Goal: Task Accomplishment & Management: Complete application form

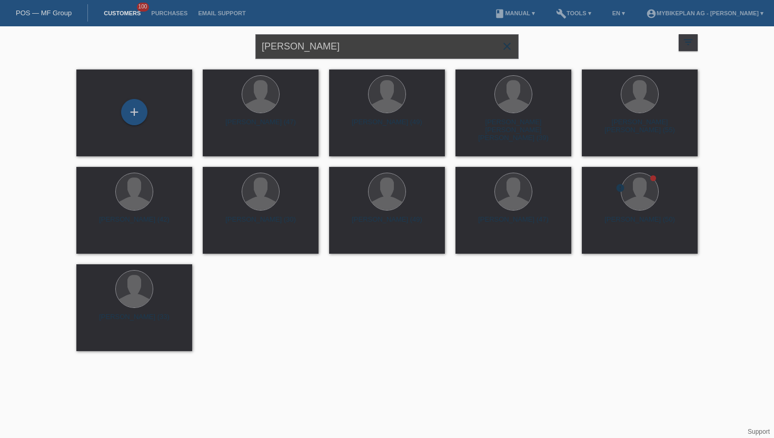
click at [331, 43] on input "Francisco Sedofeito" at bounding box center [386, 46] width 263 height 25
paste input "[PERSON_NAME]"
type input "[PERSON_NAME]"
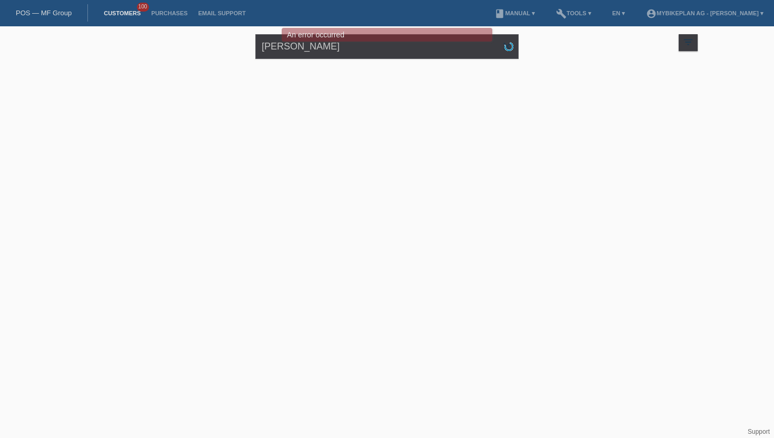
click at [46, 17] on div "POS — MF Group" at bounding box center [44, 12] width 88 height 17
click at [46, 11] on link "POS — MF Group" at bounding box center [44, 13] width 56 height 8
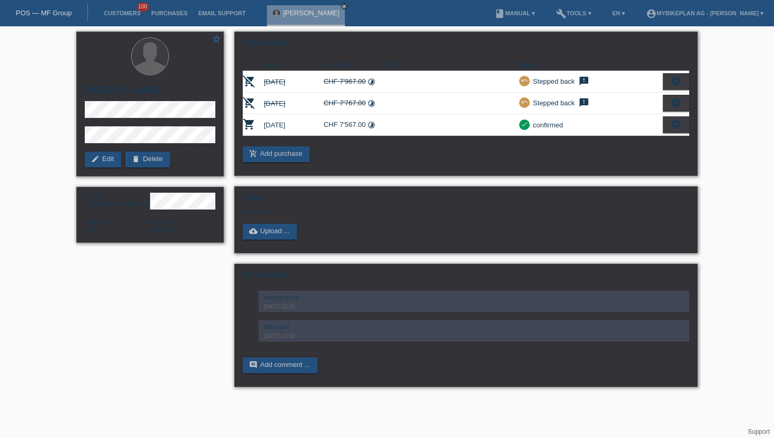
click at [129, 8] on li "Customers 100" at bounding box center [122, 13] width 47 height 27
click at [126, 13] on link "Customers" at bounding box center [122, 13] width 47 height 6
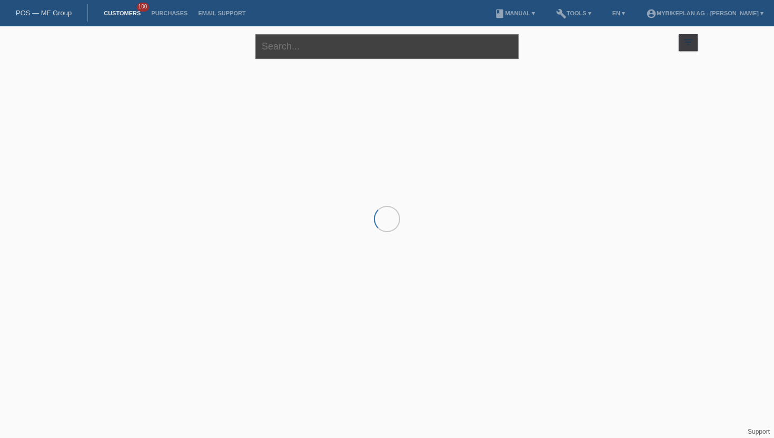
click at [309, 48] on input "text" at bounding box center [386, 46] width 263 height 25
paste input "[PERSON_NAME]"
type input "[PERSON_NAME]"
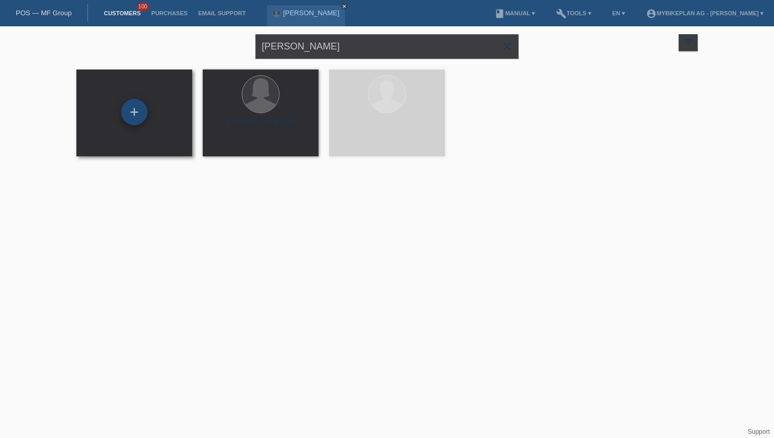
click at [134, 109] on div "+" at bounding box center [134, 112] width 26 height 26
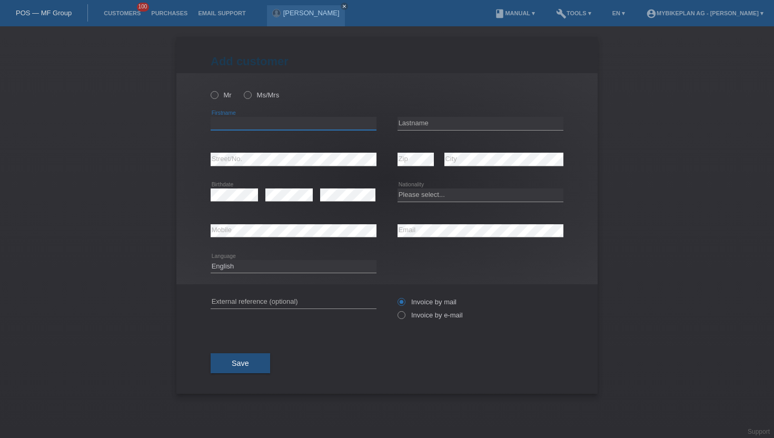
click at [229, 120] on input "text" at bounding box center [294, 123] width 166 height 13
paste input "Lars Locher"
click at [240, 127] on input "[PERSON_NAME]" at bounding box center [294, 123] width 166 height 13
type input "[PERSON_NAME]"
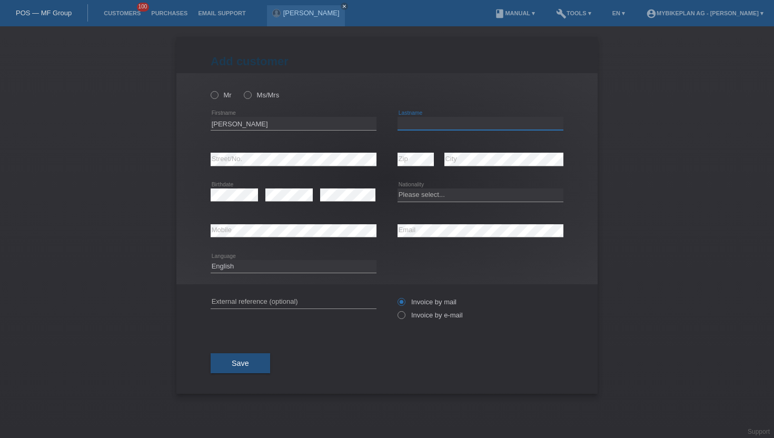
click at [417, 126] on input "text" at bounding box center [481, 123] width 166 height 13
paste input "[PERSON_NAME]"
type input "[PERSON_NAME]"
click at [209, 90] on icon at bounding box center [209, 90] width 0 height 0
click at [216, 95] on input "Mr" at bounding box center [214, 94] width 7 height 7
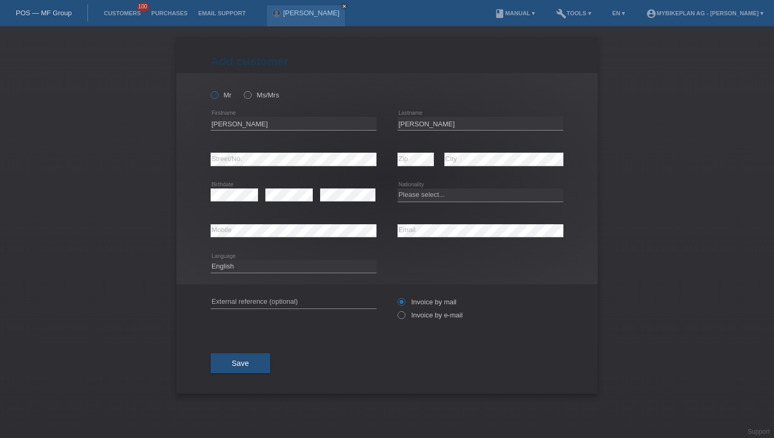
radio input "true"
click at [396, 310] on icon at bounding box center [396, 310] width 0 height 0
click at [404, 318] on input "Invoice by e-mail" at bounding box center [401, 317] width 7 height 13
radio input "true"
click at [451, 188] on div "Please select... Switzerland Austria Germany Liechtenstein ------------ Afghani…" at bounding box center [481, 196] width 166 height 36
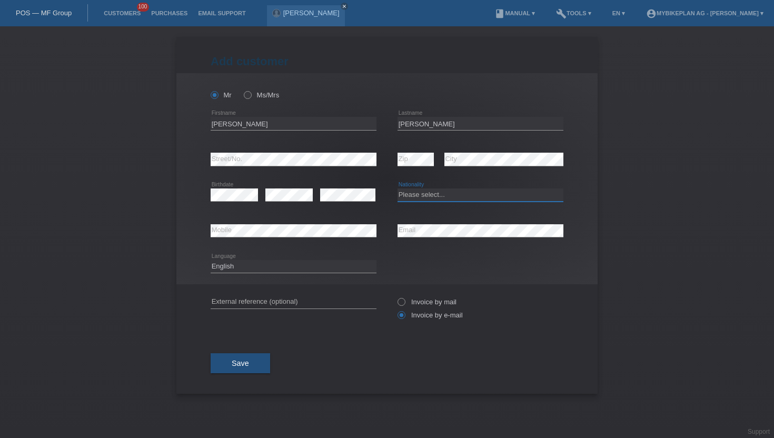
click at [447, 197] on select "Please select... Switzerland Austria Germany Liechtenstein ------------ Afghani…" at bounding box center [481, 195] width 166 height 13
select select "CH"
click at [398, 189] on select "Please select... Switzerland Austria Germany Liechtenstein ------------ Afghani…" at bounding box center [481, 195] width 166 height 13
click at [240, 275] on div "Deutsch Français Italiano English error Language" at bounding box center [294, 267] width 166 height 36
click at [240, 261] on select "Deutsch Français Italiano English" at bounding box center [294, 266] width 166 height 13
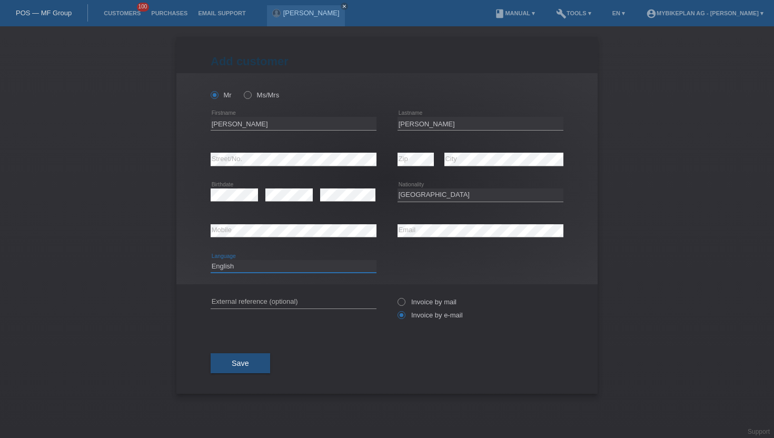
select select "de"
click at [211, 260] on select "Deutsch Français Italiano English" at bounding box center [294, 266] width 166 height 13
click at [248, 356] on button "Save" at bounding box center [241, 363] width 60 height 20
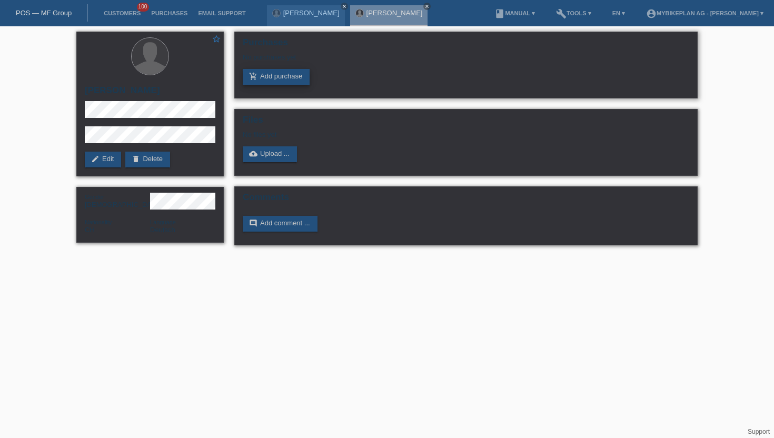
click at [274, 80] on link "add_shopping_cart Add purchase" at bounding box center [276, 77] width 67 height 16
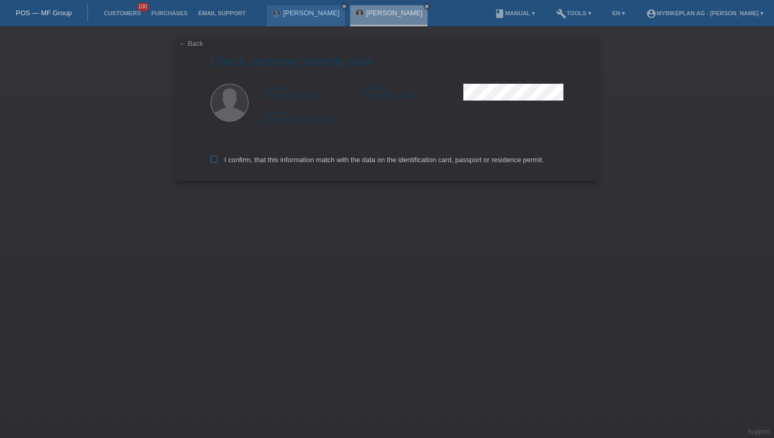
click at [216, 163] on icon at bounding box center [214, 159] width 7 height 7
click at [216, 163] on input "I confirm, that this information match with the data on the identification card…" at bounding box center [214, 159] width 7 height 7
checkbox input "true"
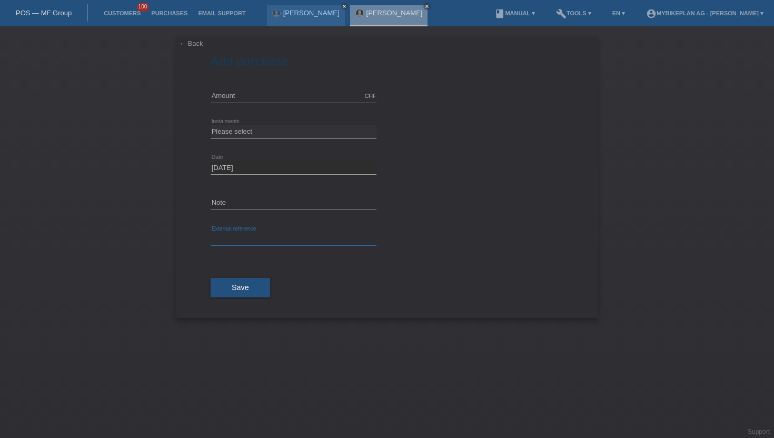
click at [227, 239] on input "text" at bounding box center [294, 239] width 166 height 13
paste input "45194616880"
type input "45194616880"
click at [229, 99] on input "text" at bounding box center [294, 96] width 166 height 13
type input "2799.00"
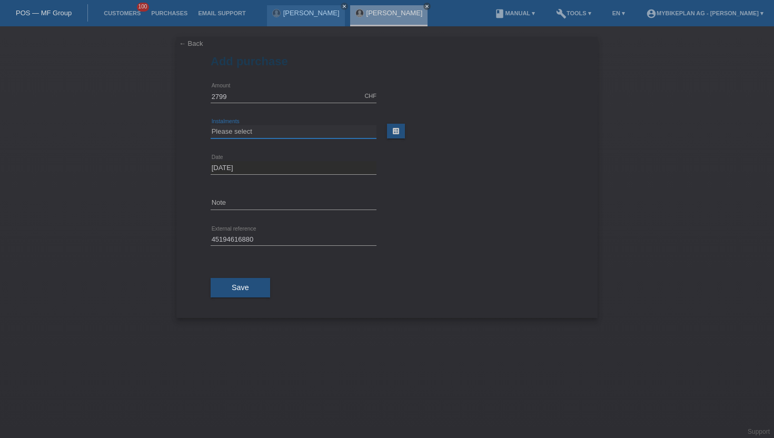
click at [228, 136] on select "Please select 6 instalments 12 instalments 18 instalments 24 instalments 36 ins…" at bounding box center [294, 131] width 166 height 13
select select "484"
click at [211, 125] on select "Please select 6 instalments 12 instalments 18 instalments 24 instalments 36 ins…" at bounding box center [294, 131] width 166 height 13
click at [241, 288] on span "Save" at bounding box center [240, 287] width 17 height 8
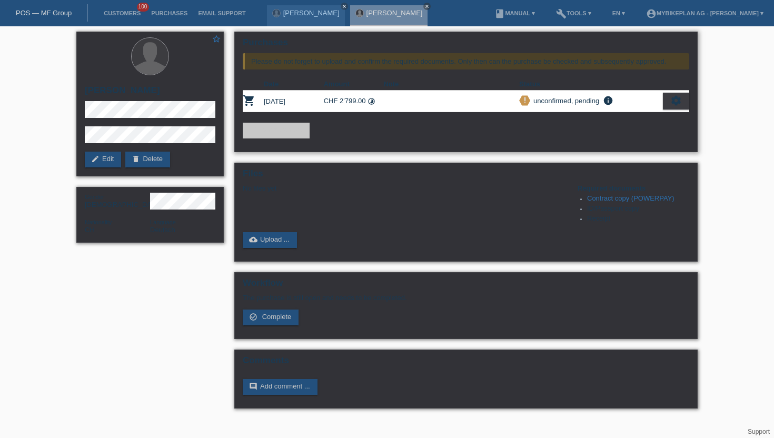
click at [674, 97] on icon "settings" at bounding box center [677, 101] width 12 height 12
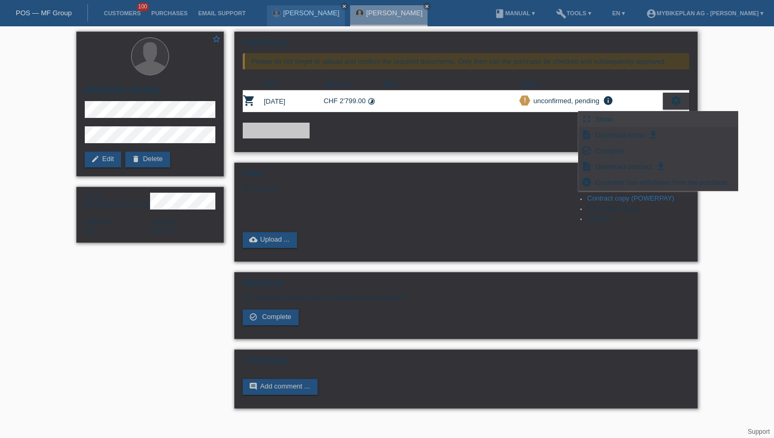
click at [637, 119] on div "fullscreen Show" at bounding box center [658, 120] width 159 height 16
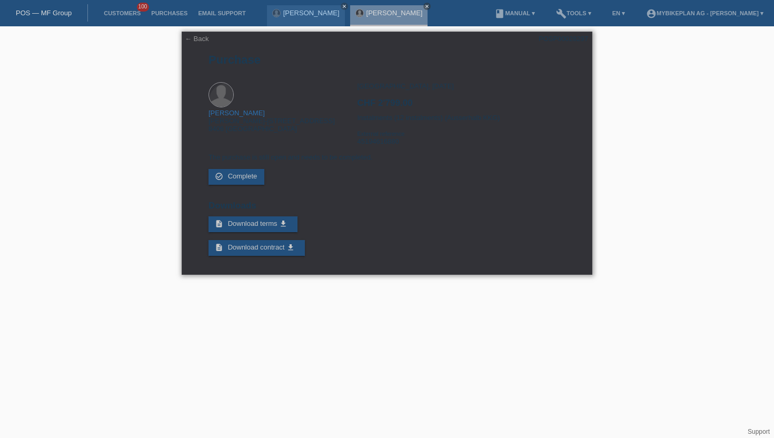
click at [558, 42] on div "POSP00028297" at bounding box center [564, 39] width 50 height 8
copy div "POSP00028297"
click at [125, 16] on link "Customers" at bounding box center [122, 13] width 47 height 6
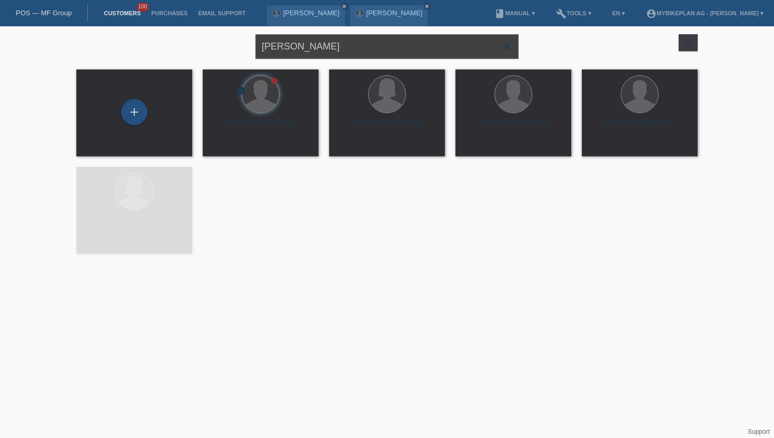
click at [300, 44] on input "[PERSON_NAME]" at bounding box center [386, 46] width 263 height 25
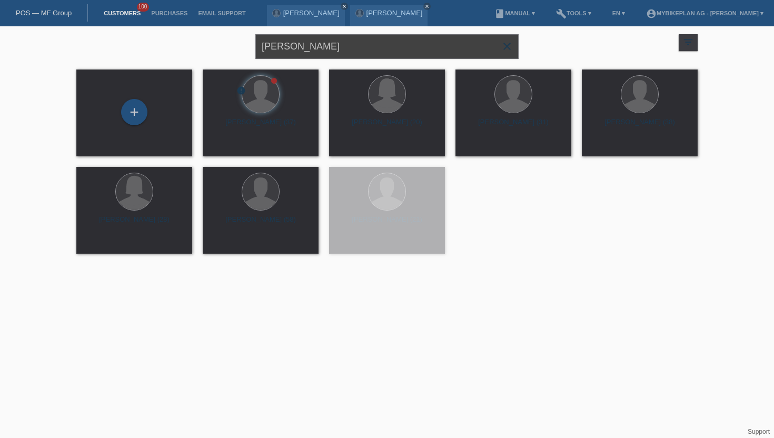
click at [300, 44] on input "[PERSON_NAME]" at bounding box center [386, 46] width 263 height 25
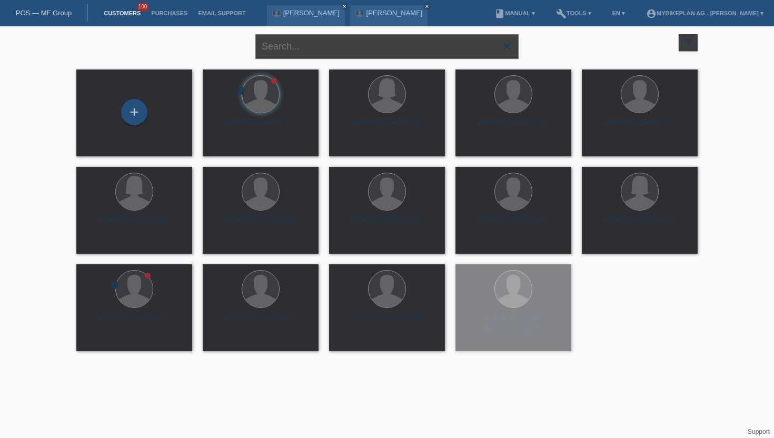
paste input "[PERSON_NAME]"
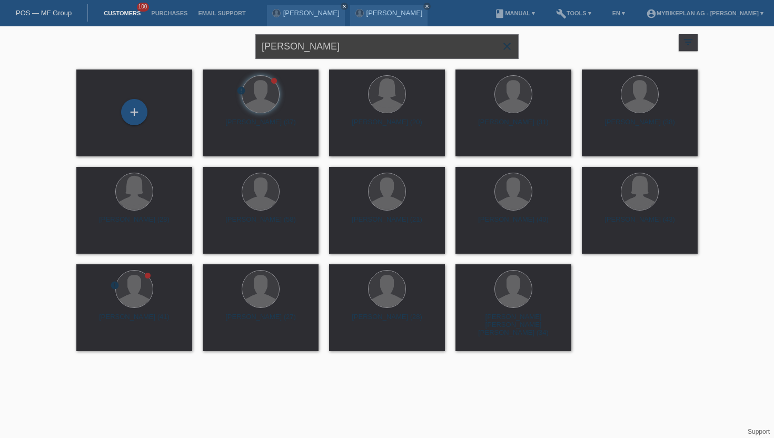
type input "[PERSON_NAME]"
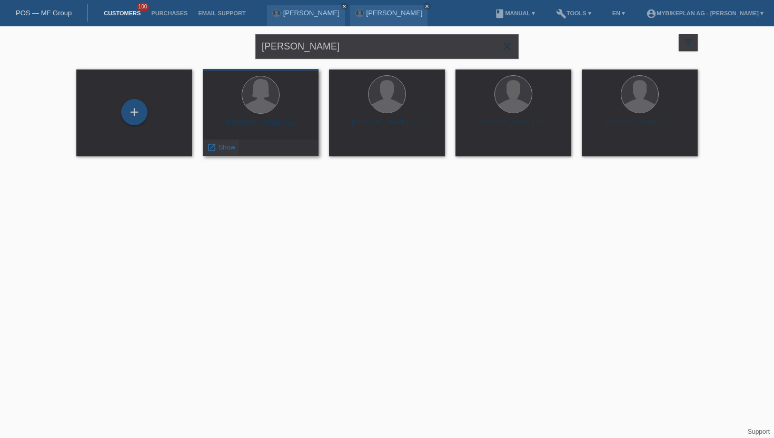
click at [222, 152] on div "launch Show" at bounding box center [221, 148] width 36 height 16
click at [225, 147] on span "Show" at bounding box center [227, 147] width 17 height 8
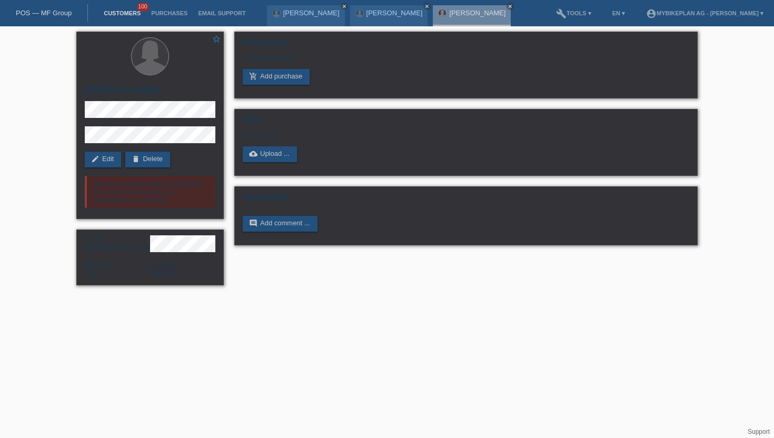
click at [121, 11] on link "Customers" at bounding box center [122, 13] width 47 height 6
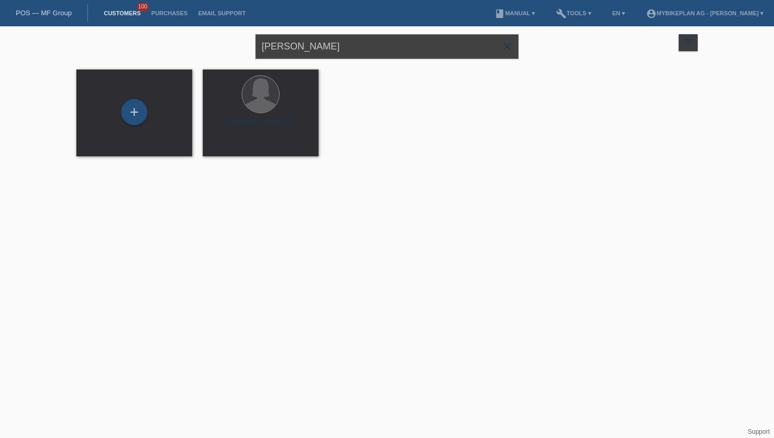
click at [326, 49] on input "[PERSON_NAME]" at bounding box center [386, 46] width 263 height 25
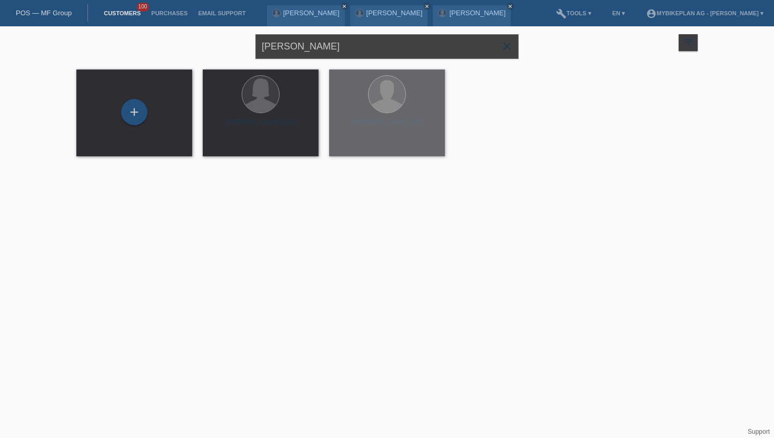
click at [326, 49] on input "[PERSON_NAME]" at bounding box center [386, 46] width 263 height 25
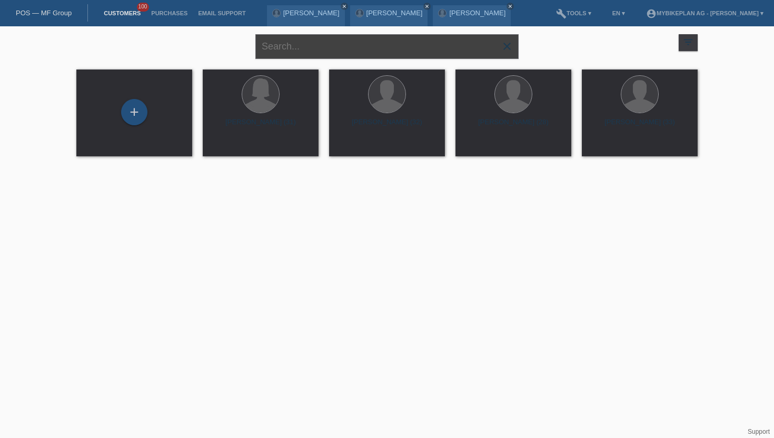
paste input "[PERSON_NAME]"
type input "[PERSON_NAME]"
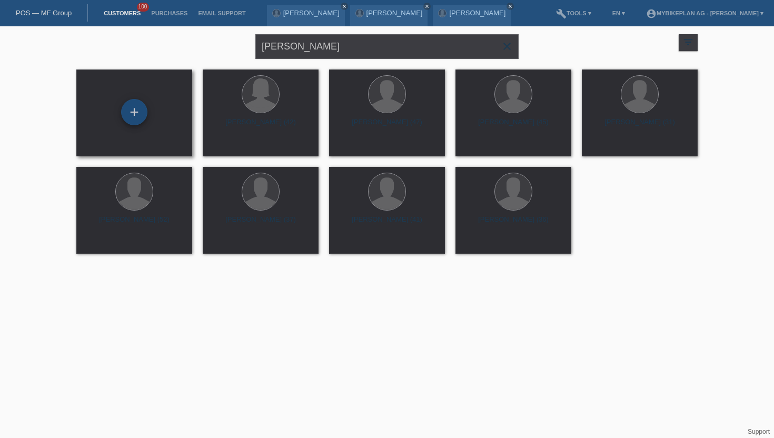
click at [136, 117] on div "+" at bounding box center [134, 112] width 26 height 26
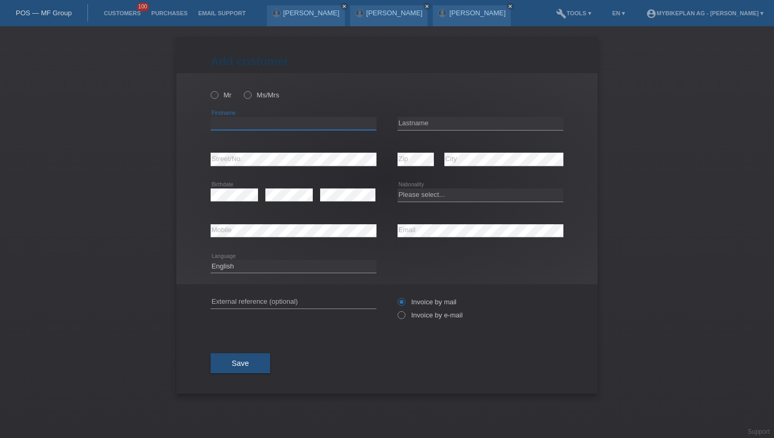
click at [259, 120] on input "text" at bounding box center [294, 123] width 166 height 13
paste input "[PERSON_NAME]"
click at [240, 126] on input "[PERSON_NAME]" at bounding box center [294, 123] width 166 height 13
type input "[PERSON_NAME]"
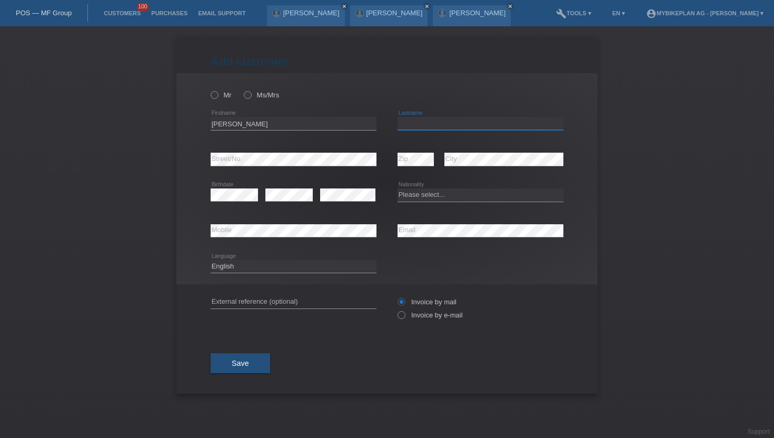
click at [409, 125] on input "text" at bounding box center [481, 123] width 166 height 13
paste input "[PERSON_NAME]"
type input "[PERSON_NAME]"
click at [209, 90] on icon at bounding box center [209, 90] width 0 height 0
click at [218, 96] on input "Mr" at bounding box center [214, 94] width 7 height 7
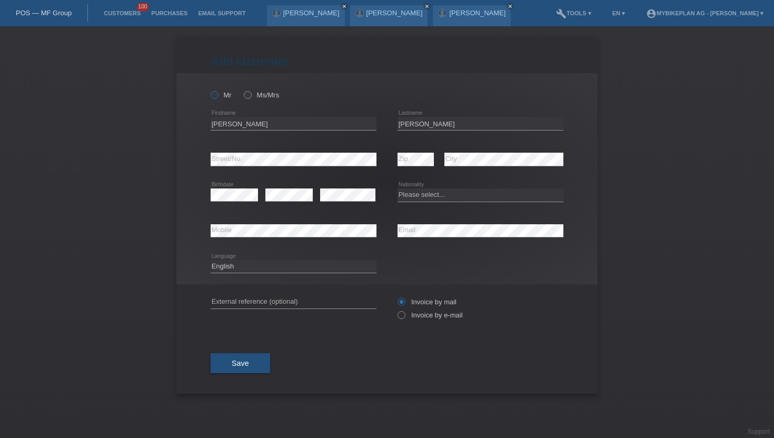
radio input "true"
click at [396, 310] on icon at bounding box center [396, 310] width 0 height 0
click at [399, 315] on input "Invoice by e-mail" at bounding box center [401, 317] width 7 height 13
radio input "true"
click at [235, 264] on select "Deutsch Français Italiano English" at bounding box center [294, 266] width 166 height 13
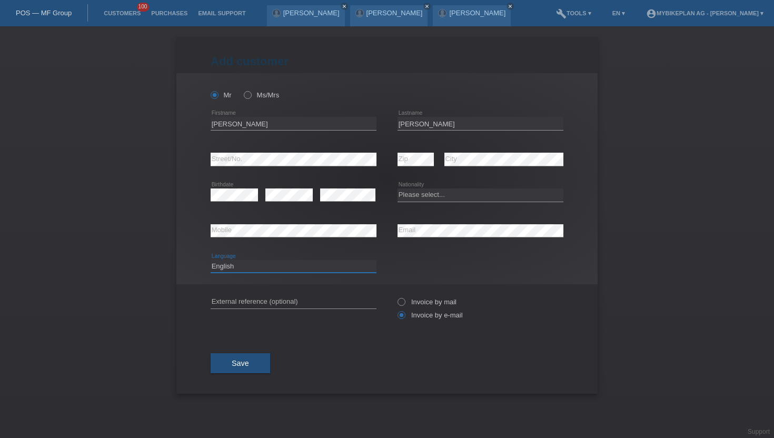
select select "de"
click at [211, 260] on select "Deutsch Français Italiano English" at bounding box center [294, 266] width 166 height 13
click at [454, 195] on select "Please select... Switzerland Austria Germany Liechtenstein ------------ Afghani…" at bounding box center [481, 195] width 166 height 13
select select "CH"
click at [398, 189] on select "Please select... Switzerland Austria Germany Liechtenstein ------------ Afghani…" at bounding box center [481, 195] width 166 height 13
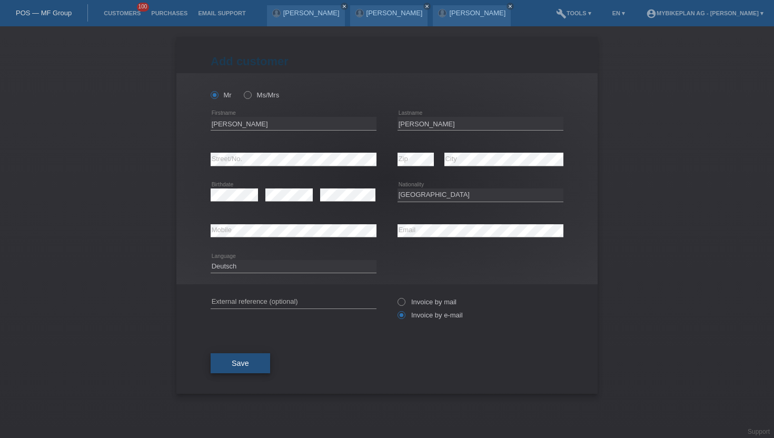
click at [244, 367] on span "Save" at bounding box center [240, 363] width 17 height 8
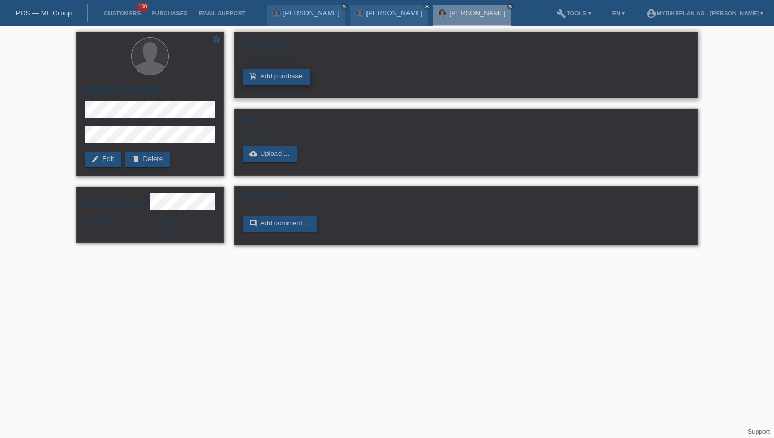
click at [265, 74] on link "add_shopping_cart Add purchase" at bounding box center [276, 77] width 67 height 16
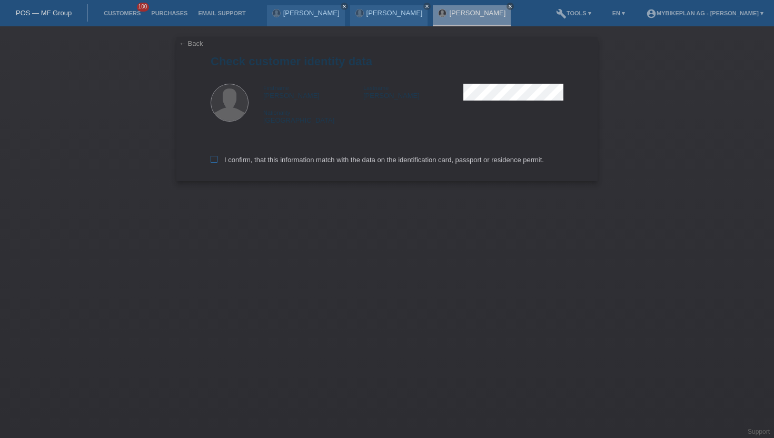
click at [213, 159] on icon at bounding box center [214, 159] width 7 height 7
click at [213, 159] on input "I confirm, that this information match with the data on the identification card…" at bounding box center [214, 159] width 7 height 7
checkbox input "true"
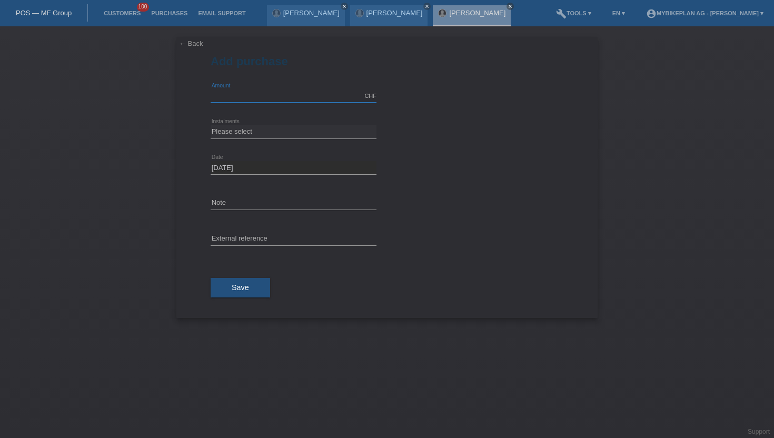
click at [240, 93] on input "text" at bounding box center [294, 96] width 166 height 13
click at [248, 123] on div "Please select 6 instalments 12 instalments 18 instalments 24 instalments 36 ins…" at bounding box center [294, 132] width 166 height 36
click at [244, 127] on select "Please select 6 instalments 12 instalments 18 instalments 24 instalments 36 ins…" at bounding box center [294, 131] width 166 height 13
click at [263, 92] on input "15000.00" at bounding box center [294, 96] width 166 height 13
type input "3299.00"
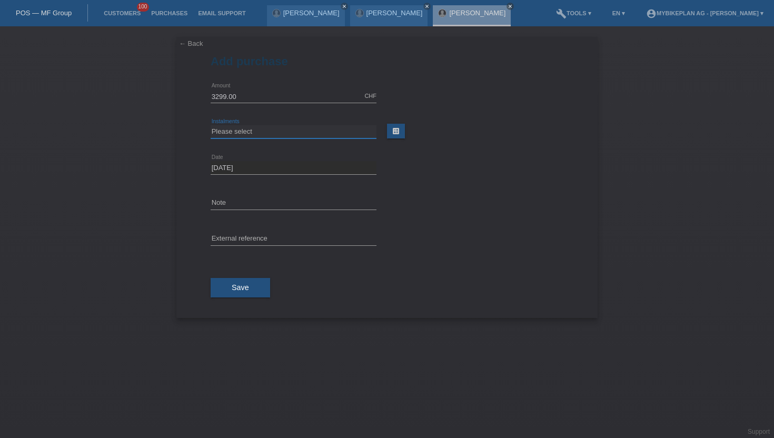
click at [248, 131] on select "Please select 6 instalments 12 instalments 18 instalments 24 instalments 36 ins…" at bounding box center [294, 131] width 166 height 13
select select "488"
click at [211, 125] on select "Please select 6 instalments 12 instalments 18 instalments 24 instalments 36 ins…" at bounding box center [294, 131] width 166 height 13
click at [230, 242] on input "text" at bounding box center [294, 239] width 166 height 13
paste input "45204827155"
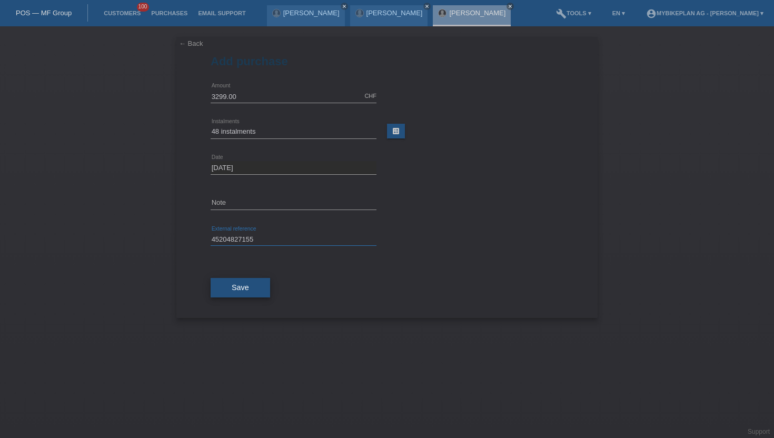
type input "45204827155"
click at [232, 290] on span "Save" at bounding box center [240, 287] width 17 height 8
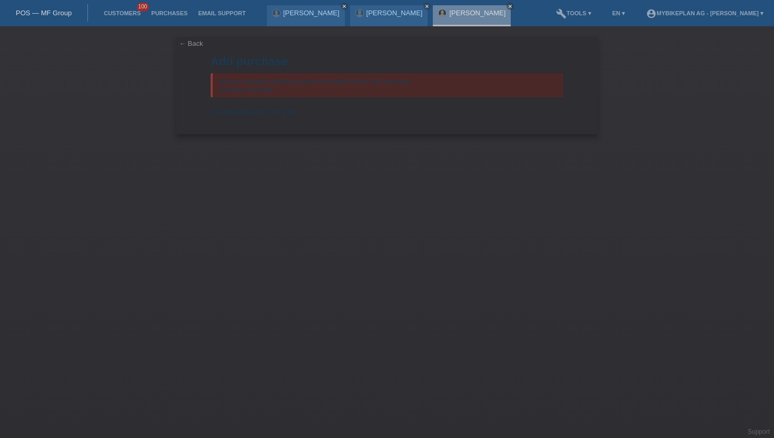
click at [129, 21] on li "Customers 100" at bounding box center [122, 13] width 47 height 27
click at [125, 17] on li "Customers 100" at bounding box center [122, 13] width 47 height 27
click at [123, 11] on link "Customers" at bounding box center [122, 13] width 47 height 6
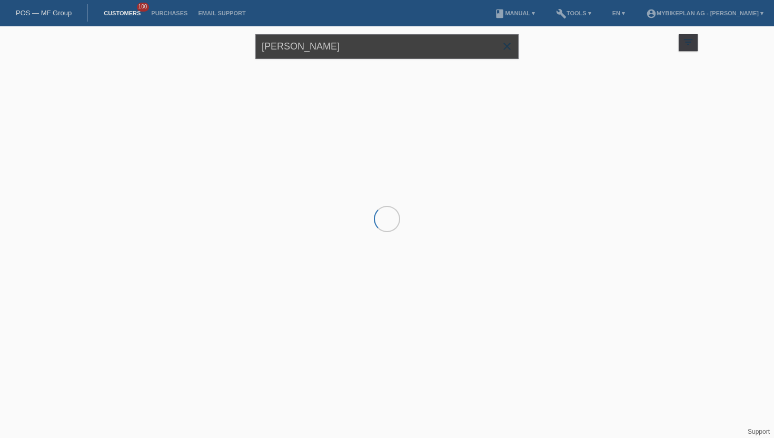
click at [301, 55] on input "[PERSON_NAME]" at bounding box center [386, 46] width 263 height 25
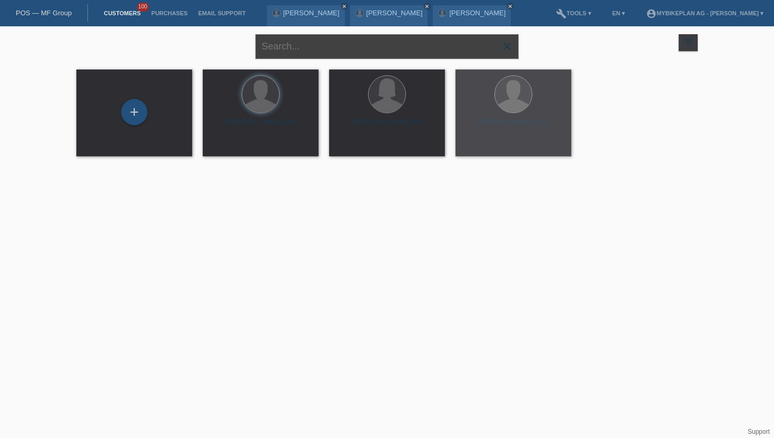
paste input "[PERSON_NAME]"
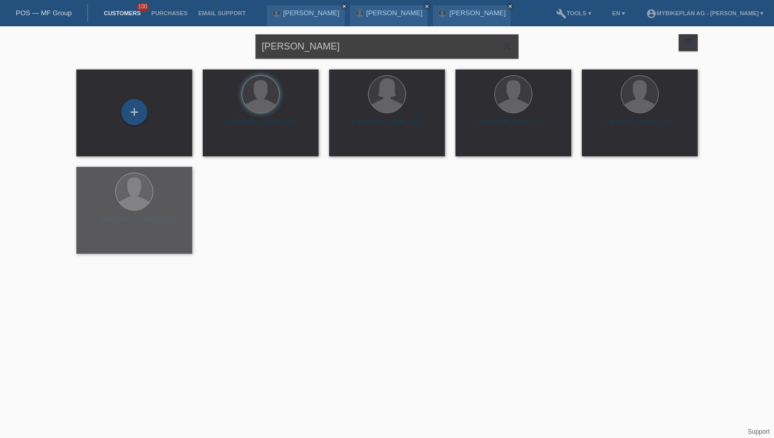
type input "[PERSON_NAME]"
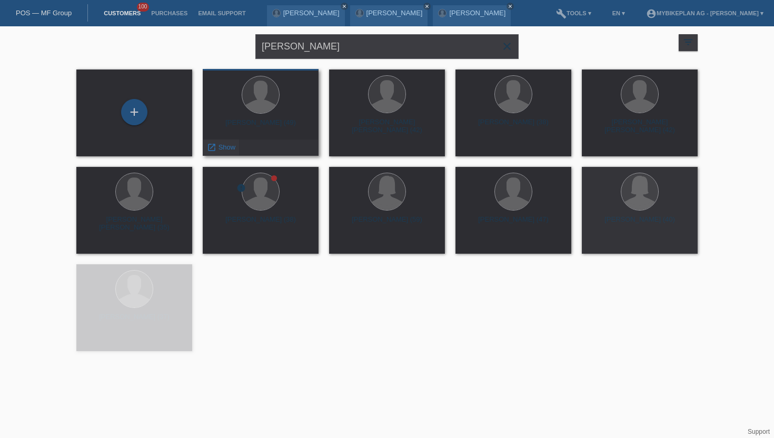
click at [222, 149] on span "Show" at bounding box center [227, 147] width 17 height 8
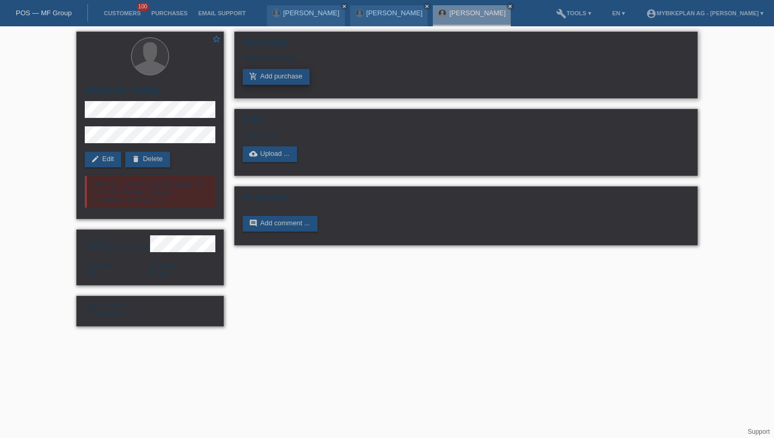
click at [279, 75] on link "add_shopping_cart Add purchase" at bounding box center [276, 77] width 67 height 16
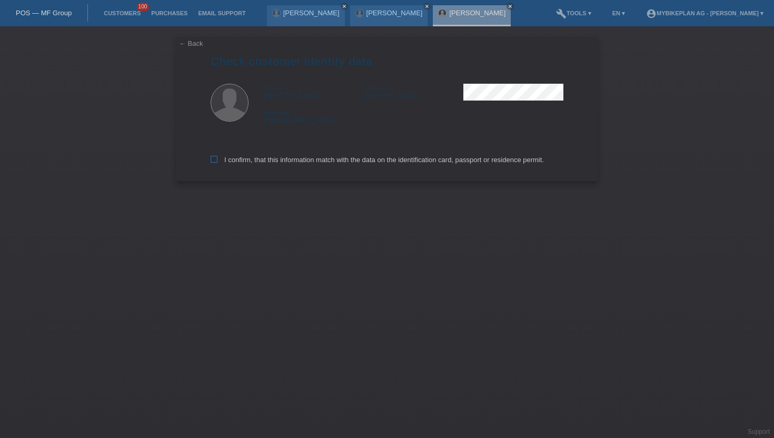
click at [216, 160] on icon at bounding box center [214, 159] width 7 height 7
click at [216, 160] on input "I confirm, that this information match with the data on the identification card…" at bounding box center [214, 159] width 7 height 7
checkbox input "true"
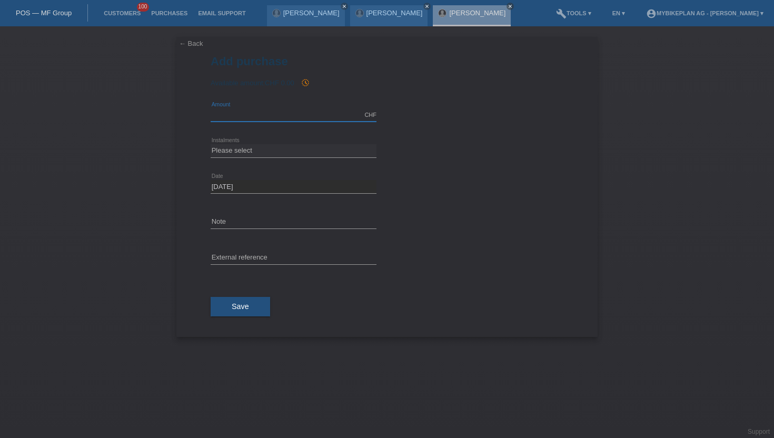
click at [240, 115] on input "text" at bounding box center [294, 115] width 166 height 13
type input "8499.00"
click at [241, 147] on select "Please select 6 instalments 12 instalments 18 instalments 24 instalments 36 ins…" at bounding box center [294, 150] width 166 height 13
select select "488"
click at [211, 144] on select "Please select 6 instalments 12 instalments 18 instalments 24 instalments 36 ins…" at bounding box center [294, 150] width 166 height 13
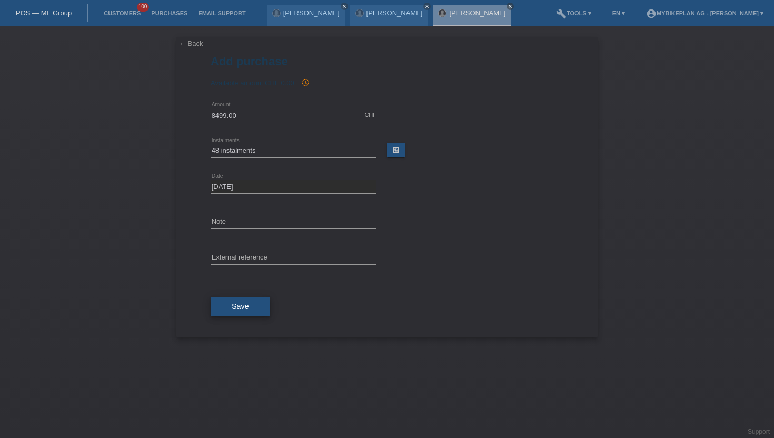
click at [231, 312] on button "Save" at bounding box center [241, 307] width 60 height 20
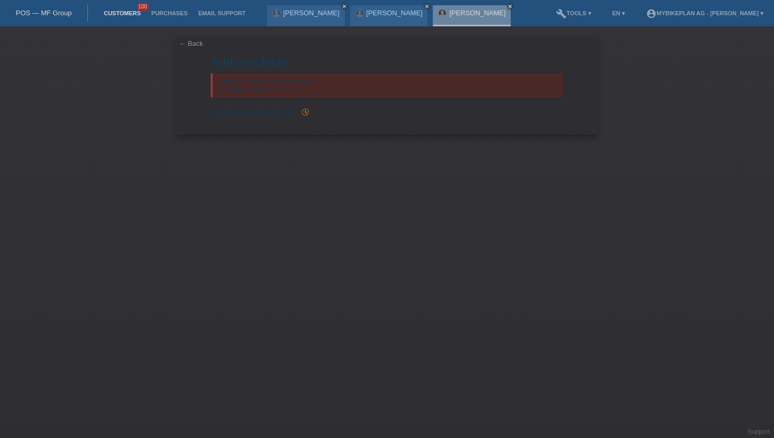
click at [105, 15] on link "Customers" at bounding box center [122, 13] width 47 height 6
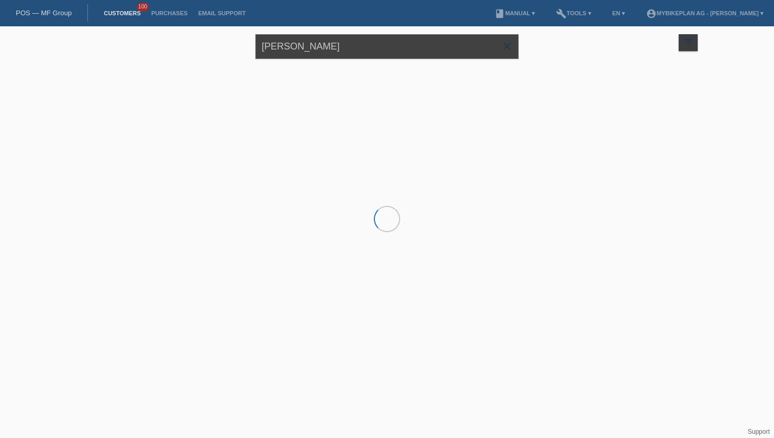
click at [307, 54] on input "[PERSON_NAME]" at bounding box center [386, 46] width 263 height 25
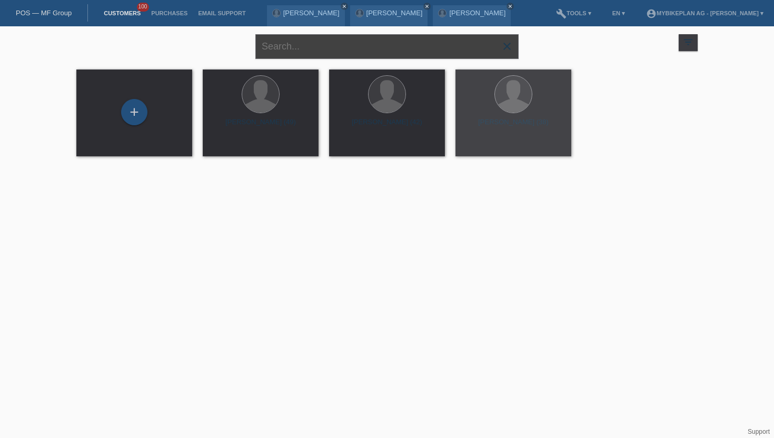
paste input "Simoes Luis"
type input "[PERSON_NAME]"
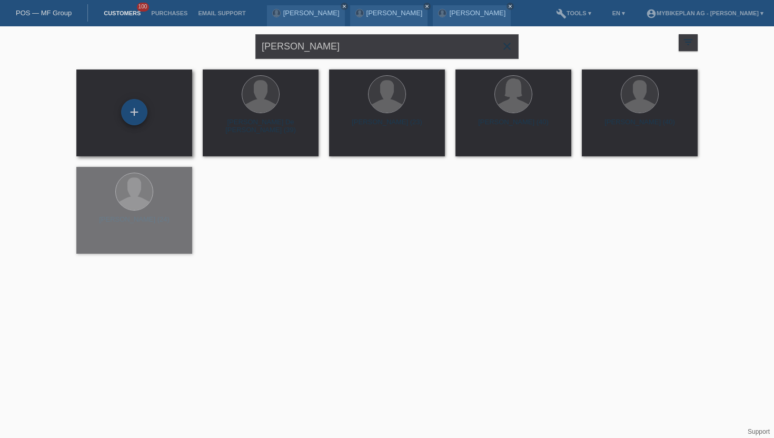
click at [129, 115] on div "+" at bounding box center [134, 112] width 26 height 26
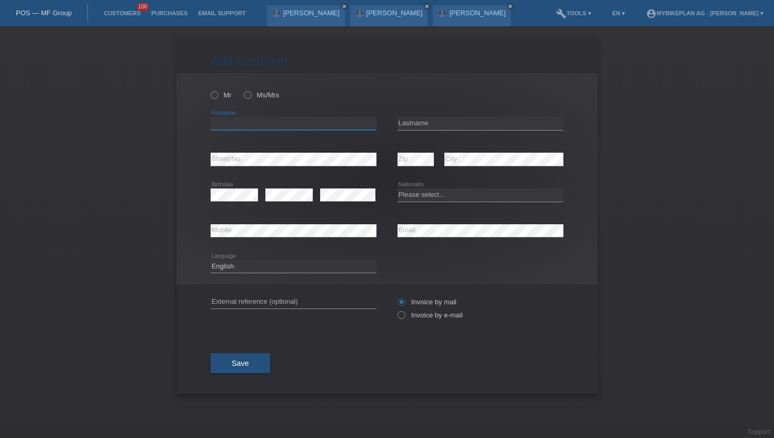
click at [221, 124] on input "text" at bounding box center [294, 123] width 166 height 13
paste input "Simoes Luis"
click at [243, 124] on input "[PERSON_NAME]" at bounding box center [294, 123] width 166 height 13
type input "Simoes"
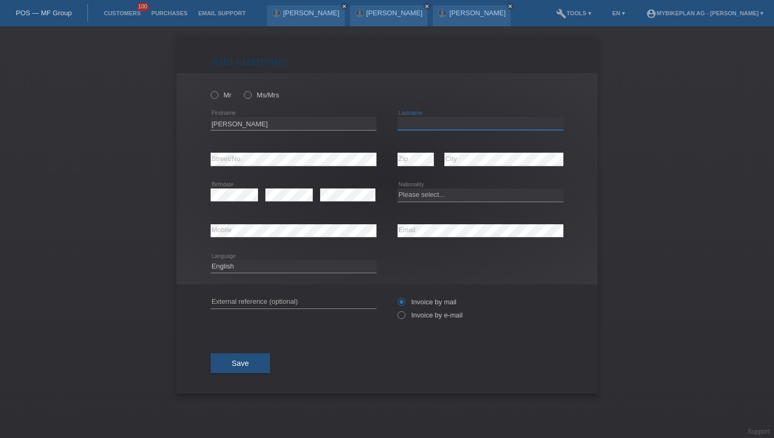
click at [429, 130] on input "text" at bounding box center [481, 123] width 166 height 13
paste input "Luis"
type input "Luis"
click at [285, 119] on input "Simoes" at bounding box center [294, 123] width 166 height 13
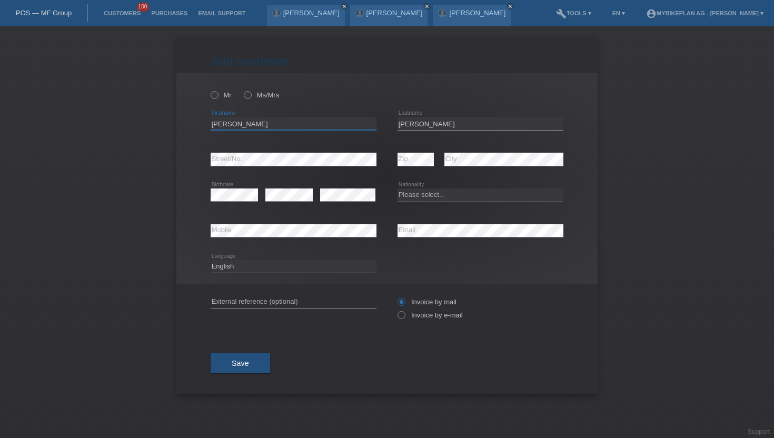
click at [285, 119] on input "Simoes" at bounding box center [294, 123] width 166 height 13
click at [415, 125] on input "Luis" at bounding box center [481, 123] width 166 height 13
click at [337, 123] on input "text" at bounding box center [294, 123] width 166 height 13
type input "luis Miguel"
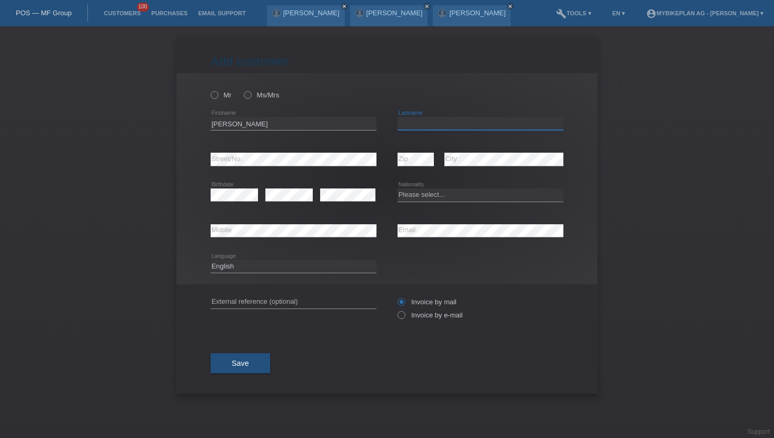
click at [462, 124] on input "text" at bounding box center [481, 123] width 166 height 13
type input "Mourao Simoes"
click at [218, 99] on label "Mr" at bounding box center [221, 95] width 21 height 8
click at [218, 98] on input "Mr" at bounding box center [214, 94] width 7 height 7
radio input "true"
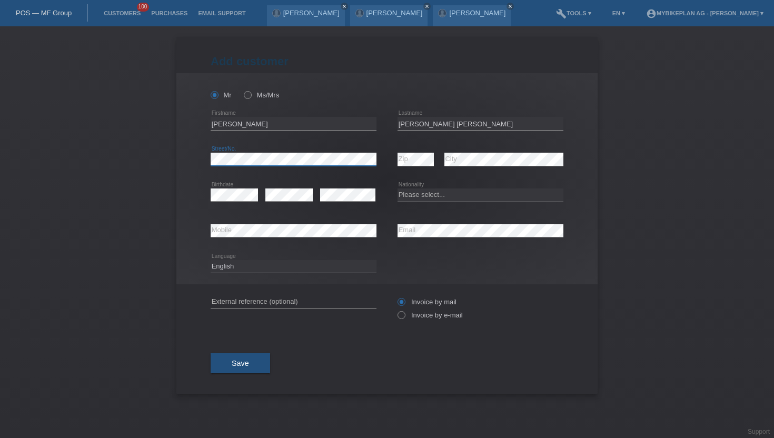
click at [351, 153] on div "error Street/No." at bounding box center [294, 160] width 166 height 36
click at [401, 311] on input "Invoice by mail" at bounding box center [401, 304] width 7 height 13
click at [396, 310] on icon at bounding box center [396, 310] width 0 height 0
click at [400, 317] on input "Invoice by e-mail" at bounding box center [401, 317] width 7 height 13
radio input "true"
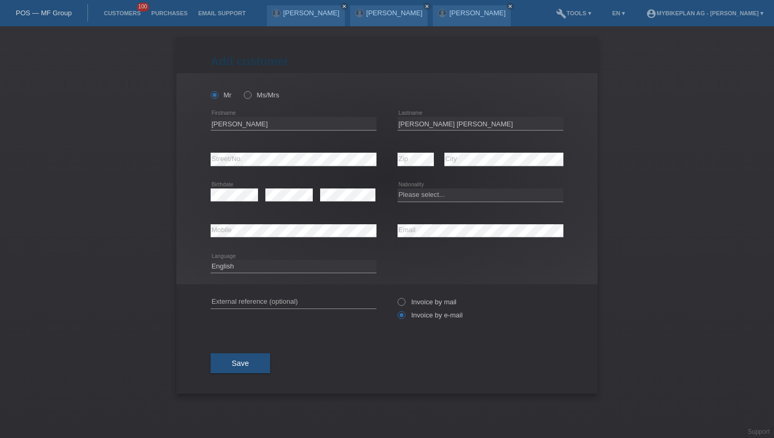
click at [269, 239] on div "error Mobile" at bounding box center [294, 231] width 166 height 36
click at [396, 310] on icon at bounding box center [396, 310] width 0 height 0
click at [396, 297] on icon at bounding box center [396, 297] width 0 height 0
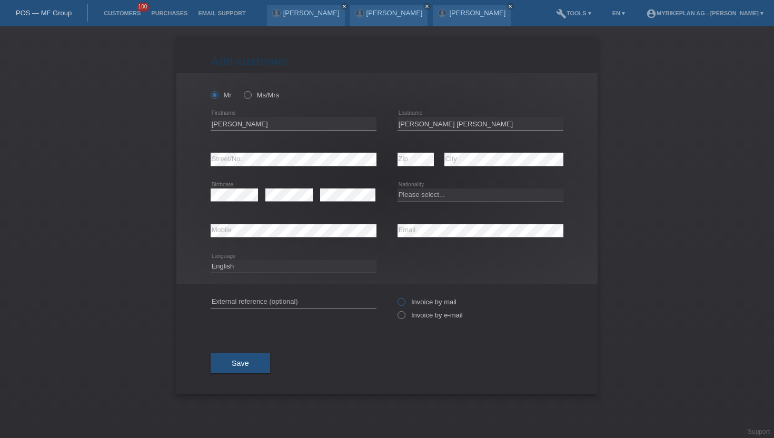
click at [402, 304] on input "Invoice by mail" at bounding box center [401, 304] width 7 height 13
radio input "true"
click at [396, 310] on icon at bounding box center [396, 310] width 0 height 0
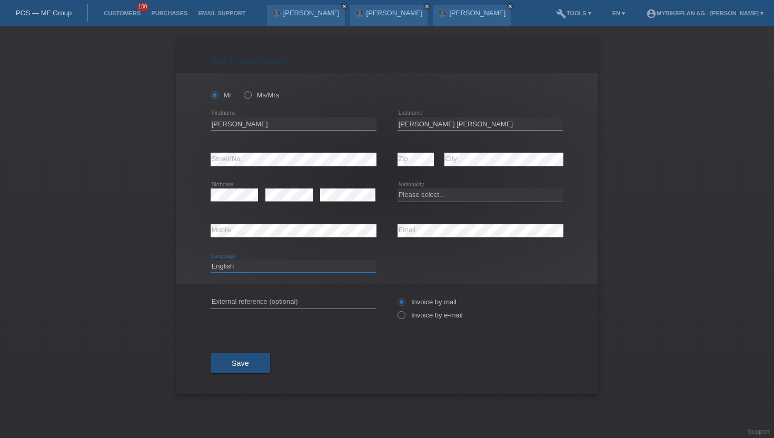
click at [259, 267] on select "Deutsch Français Italiano English" at bounding box center [294, 266] width 166 height 13
select select "de"
click at [211, 260] on select "Deutsch Français Italiano English" at bounding box center [294, 266] width 166 height 13
click at [407, 318] on label "Invoice by e-mail" at bounding box center [430, 315] width 65 height 8
click at [405, 318] on input "Invoice by e-mail" at bounding box center [401, 317] width 7 height 13
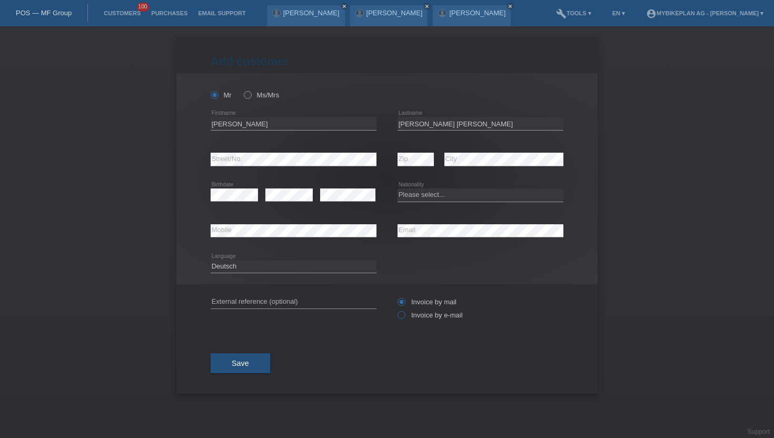
radio input "true"
click at [417, 198] on select "Please select... Switzerland Austria Germany Liechtenstein ------------ Afghani…" at bounding box center [481, 195] width 166 height 13
select select "PT"
click at [398, 189] on select "Please select... Switzerland Austria Germany Liechtenstein ------------ Afghani…" at bounding box center [481, 195] width 166 height 13
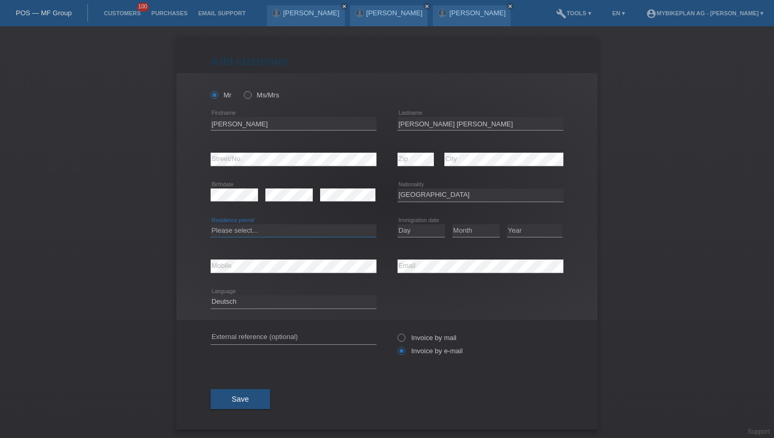
click at [230, 233] on select "Please select... C B B - Refugee status Other" at bounding box center [294, 230] width 166 height 13
select select "C"
click at [211, 224] on select "Please select... C B B - Refugee status Other" at bounding box center [294, 230] width 166 height 13
click at [416, 231] on select "Day 01 02 03 04 05 06 07 08 09 10 11" at bounding box center [421, 230] width 47 height 13
click at [398, 224] on select "Day 01 02 03 04 05 06 07 08 09 10 11" at bounding box center [421, 230] width 47 height 13
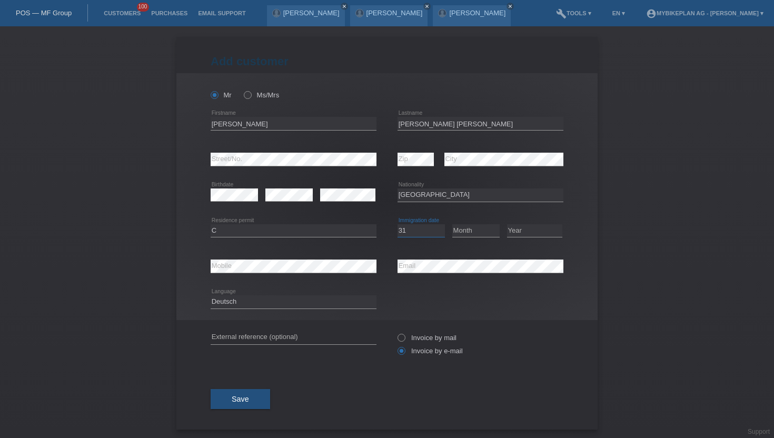
click at [421, 233] on select "Day 01 02 03 04 05 06 07 08 09 10 11" at bounding box center [421, 230] width 47 height 13
select select "05"
click at [398, 224] on select "Day 01 02 03 04 05 06 07 08 09 10 11" at bounding box center [421, 230] width 47 height 13
click at [470, 232] on select "Month 01 02 03 04 05 06 07 08 09 10 11" at bounding box center [475, 230] width 47 height 13
select select "07"
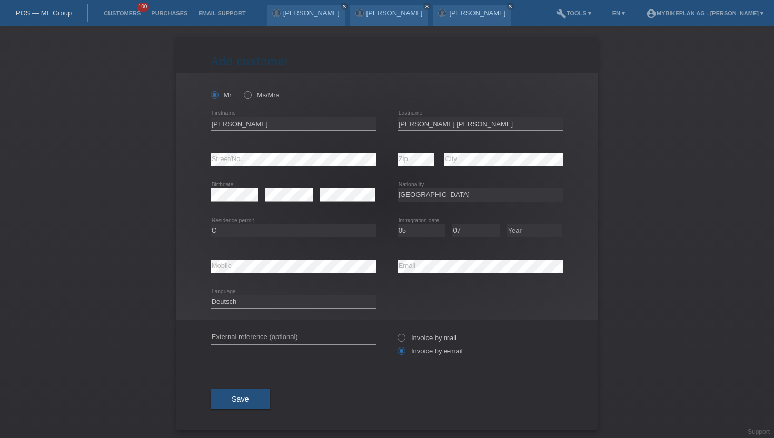
click at [452, 224] on select "Month 01 02 03 04 05 06 07 08 09 10 11" at bounding box center [475, 230] width 47 height 13
click at [527, 232] on select "Year 2025 2024 2023 2022 2021 2020 2019 2018 2017 2016 2015 2014 2013 2012 2011…" at bounding box center [534, 230] width 55 height 13
select select "1992"
click at [507, 224] on select "Year 2025 2024 2023 2022 2021 2020 2019 2018 2017 2016 2015 2014 2013 2012 2011…" at bounding box center [534, 230] width 55 height 13
click at [224, 397] on button "Save" at bounding box center [241, 399] width 60 height 20
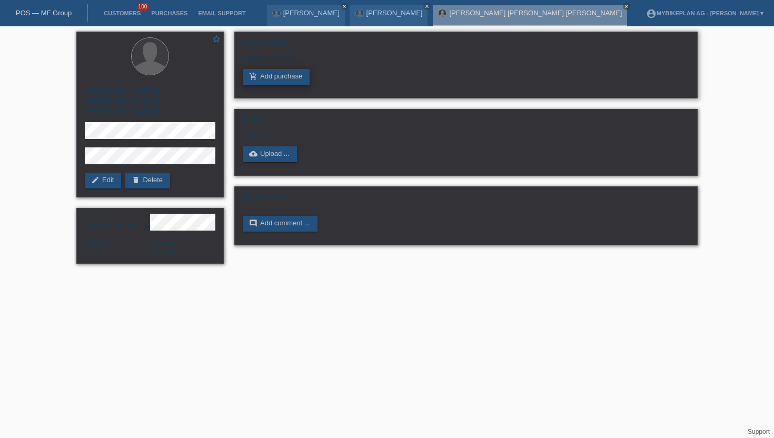
click at [257, 78] on icon "add_shopping_cart" at bounding box center [253, 76] width 8 height 8
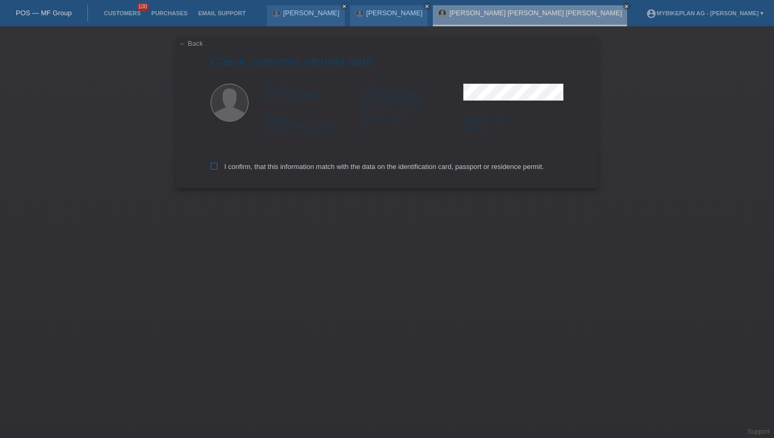
click at [212, 163] on icon at bounding box center [214, 166] width 7 height 7
click at [212, 163] on input "I confirm, that this information match with the data on the identification card…" at bounding box center [214, 166] width 7 height 7
checkbox input "true"
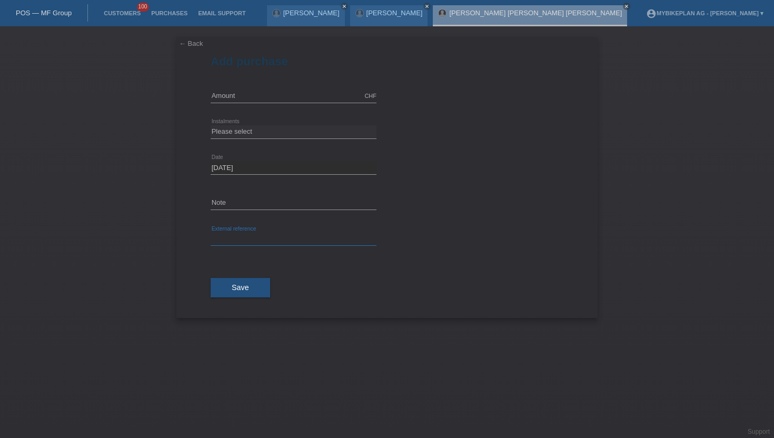
click at [219, 239] on input "text" at bounding box center [294, 239] width 166 height 13
paste input "45221011738"
type input "45221011738"
click at [257, 91] on input "text" at bounding box center [294, 96] width 166 height 13
type input "7999.00"
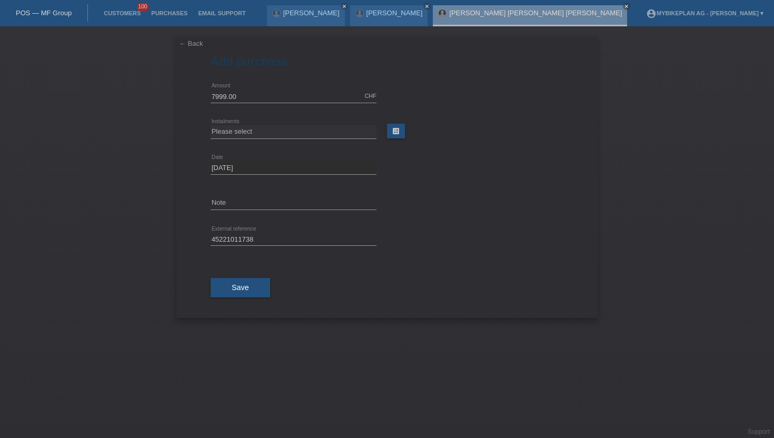
click at [254, 140] on div "Please select 6 instalments 12 instalments 18 instalments 24 instalments 36 ins…" at bounding box center [294, 132] width 166 height 36
click at [253, 136] on select "Please select 6 instalments 12 instalments 18 instalments 24 instalments 36 ins…" at bounding box center [294, 131] width 166 height 13
select select "488"
click at [211, 125] on select "Please select 6 instalments 12 instalments 18 instalments 24 instalments 36 ins…" at bounding box center [294, 131] width 166 height 13
click at [235, 286] on span "Save" at bounding box center [240, 287] width 17 height 8
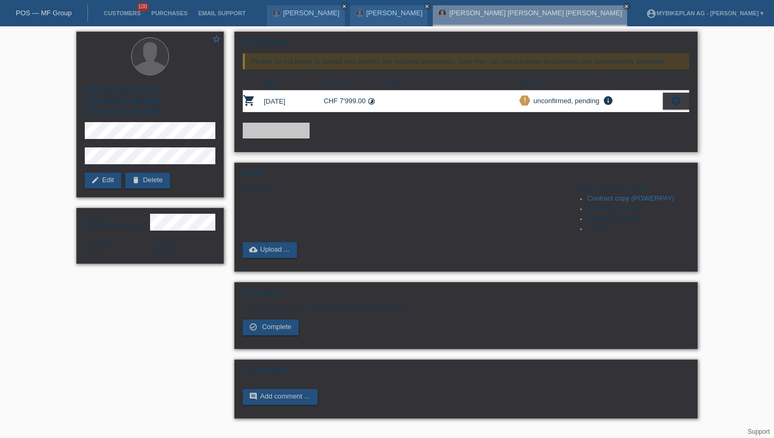
click at [676, 98] on icon "settings" at bounding box center [677, 101] width 12 height 12
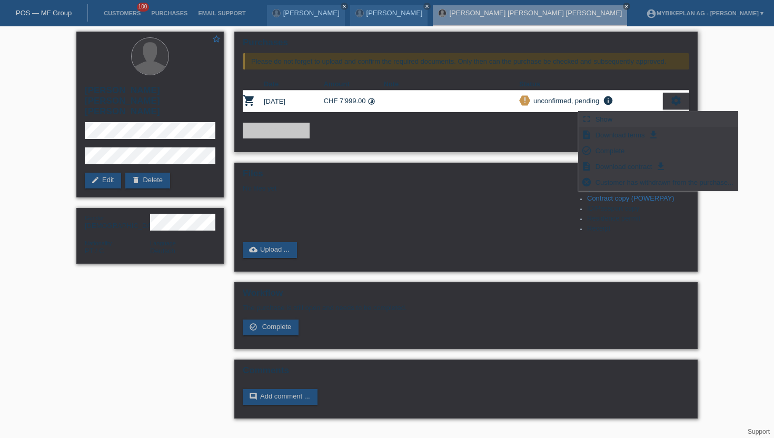
click at [614, 123] on div "fullscreen Show" at bounding box center [658, 120] width 159 height 16
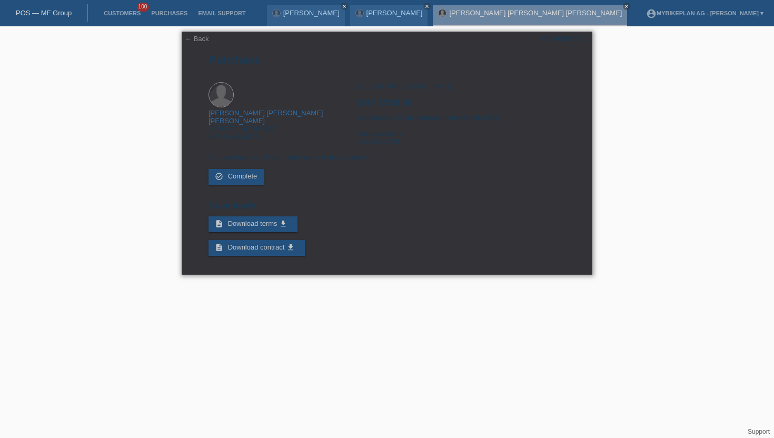
click at [565, 42] on div "POSP00028300" at bounding box center [564, 39] width 50 height 8
copy div "POSP00028300"
click at [124, 11] on link "Customers" at bounding box center [122, 13] width 47 height 6
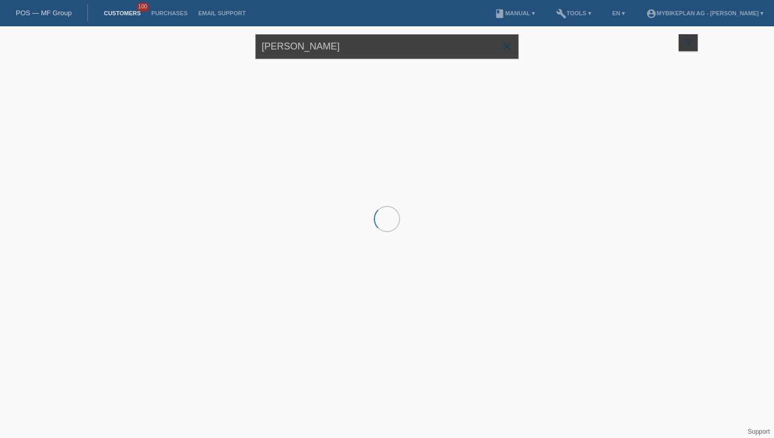
click at [328, 49] on input "Simoes Luis" at bounding box center [386, 46] width 263 height 25
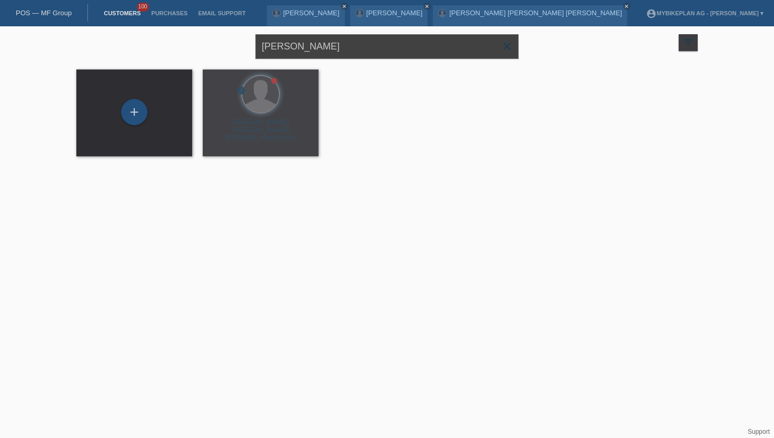
click at [328, 49] on input "Simoes Luis" at bounding box center [386, 46] width 263 height 25
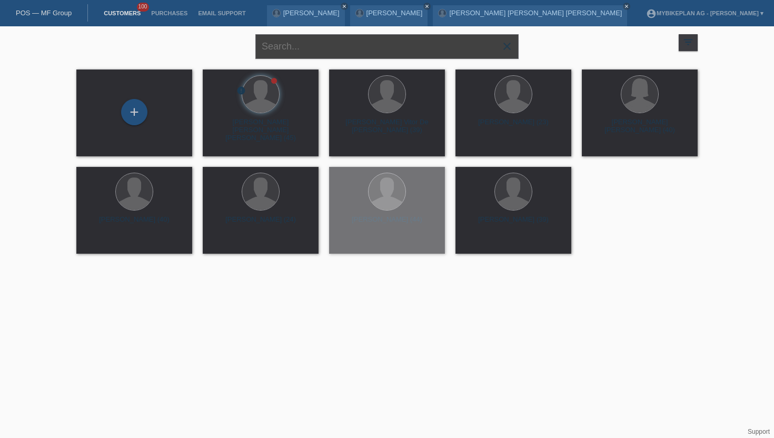
paste input "[PERSON_NAME]"
type input "[PERSON_NAME]"
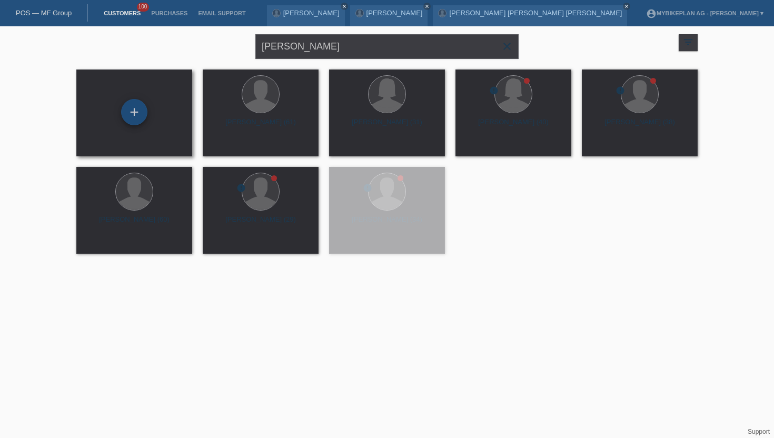
click at [134, 113] on div "+" at bounding box center [134, 112] width 26 height 26
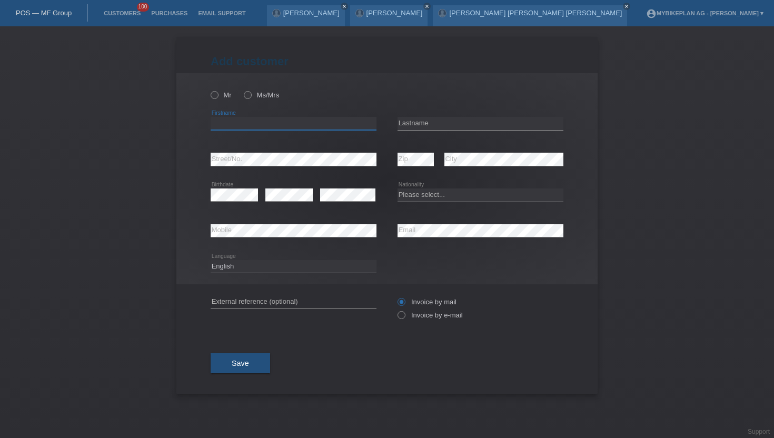
click at [232, 119] on input "text" at bounding box center [294, 123] width 166 height 13
paste input "[PERSON_NAME]"
click at [249, 129] on input "[PERSON_NAME]" at bounding box center [294, 123] width 166 height 13
type input "Roman"
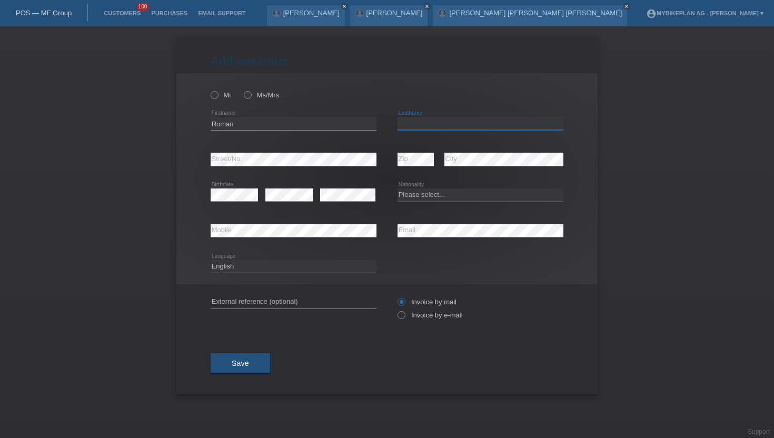
click at [405, 127] on input "text" at bounding box center [481, 123] width 166 height 13
paste input "Bertsch"
type input "Bertsch"
click at [209, 90] on icon at bounding box center [209, 90] width 0 height 0
click at [214, 95] on input "Mr" at bounding box center [214, 94] width 7 height 7
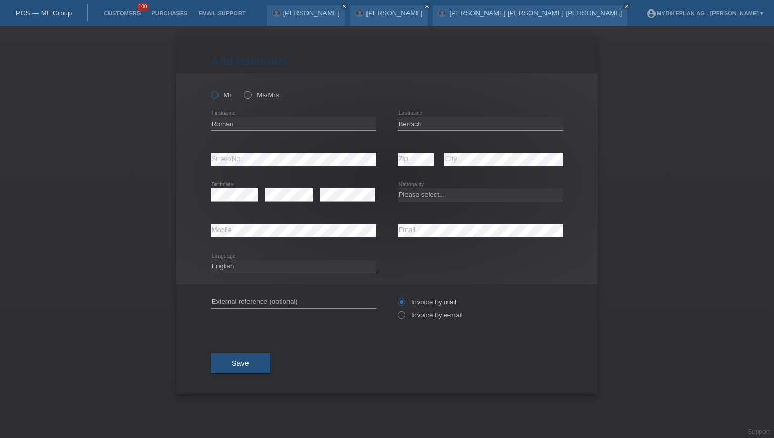
radio input "true"
click at [396, 310] on icon at bounding box center [396, 310] width 0 height 0
click at [402, 317] on input "Invoice by e-mail" at bounding box center [401, 317] width 7 height 13
radio input "true"
click at [491, 196] on select "Please select... Switzerland Austria Germany Liechtenstein ------------ Afghani…" at bounding box center [481, 195] width 166 height 13
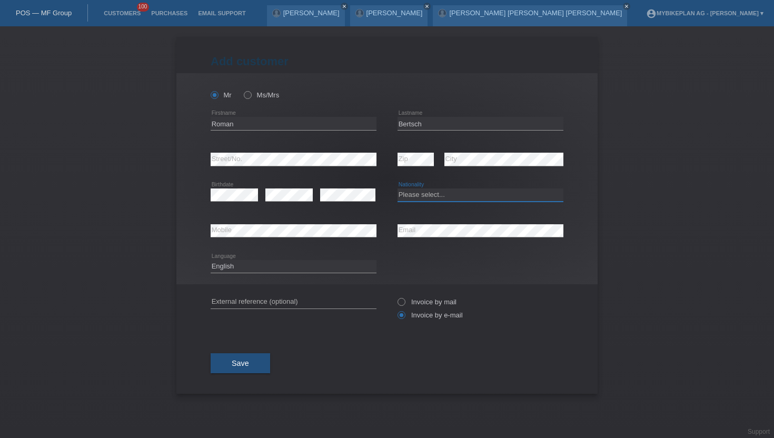
select select "CH"
click at [398, 189] on select "Please select... Switzerland Austria Germany Liechtenstein ------------ Afghani…" at bounding box center [481, 195] width 166 height 13
click at [287, 265] on select "Deutsch Français Italiano English" at bounding box center [294, 266] width 166 height 13
select select "de"
click at [211, 260] on select "Deutsch Français Italiano English" at bounding box center [294, 266] width 166 height 13
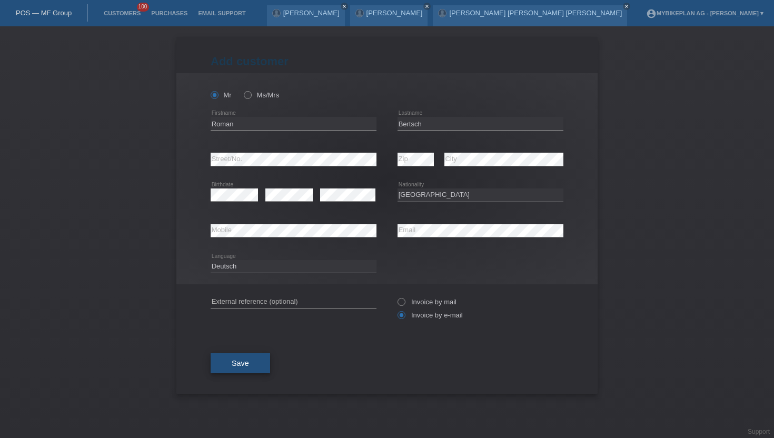
click at [241, 366] on span "Save" at bounding box center [240, 363] width 17 height 8
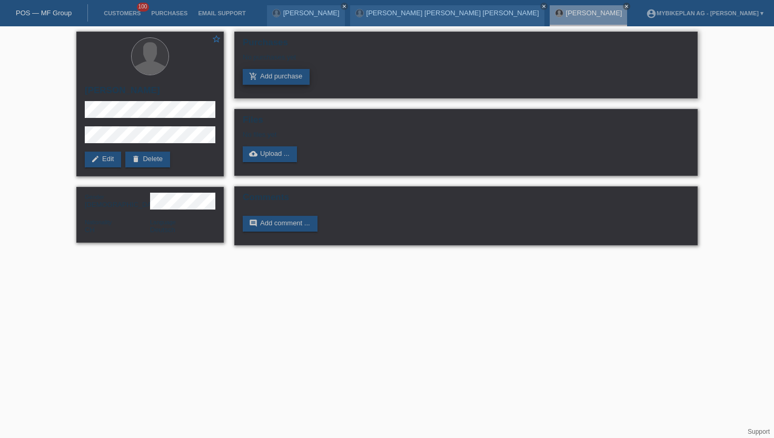
click at [275, 76] on link "add_shopping_cart Add purchase" at bounding box center [276, 77] width 67 height 16
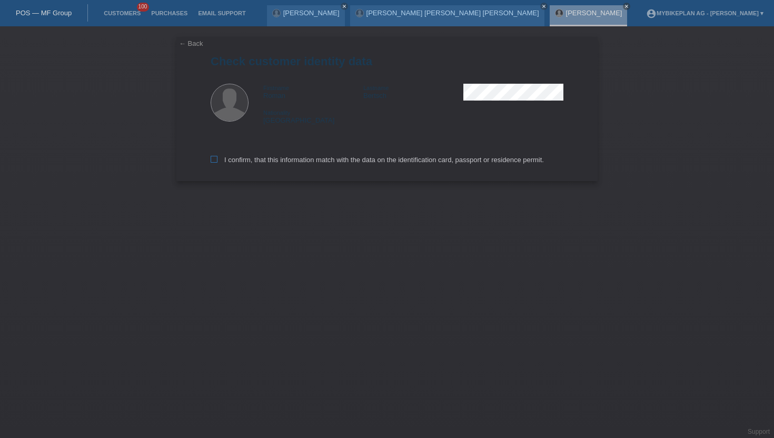
click at [216, 163] on icon at bounding box center [214, 159] width 7 height 7
click at [216, 163] on input "I confirm, that this information match with the data on the identification card…" at bounding box center [214, 159] width 7 height 7
checkbox input "true"
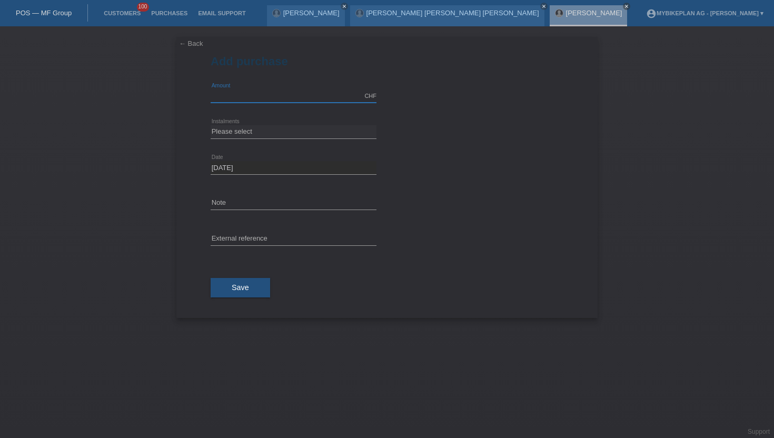
click at [244, 98] on input "text" at bounding box center [294, 96] width 166 height 13
type input "15000.00"
click at [252, 132] on select "Please select 6 instalments 12 instalments 18 instalments 24 instalments 36 ins…" at bounding box center [294, 131] width 166 height 13
select select "488"
click at [211, 125] on select "Please select 6 instalments 12 instalments 18 instalments 24 instalments 36 ins…" at bounding box center [294, 131] width 166 height 13
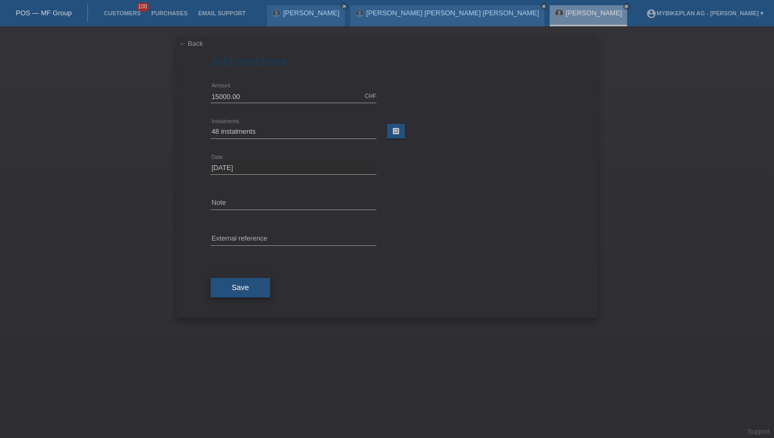
click at [239, 289] on span "Save" at bounding box center [240, 287] width 17 height 8
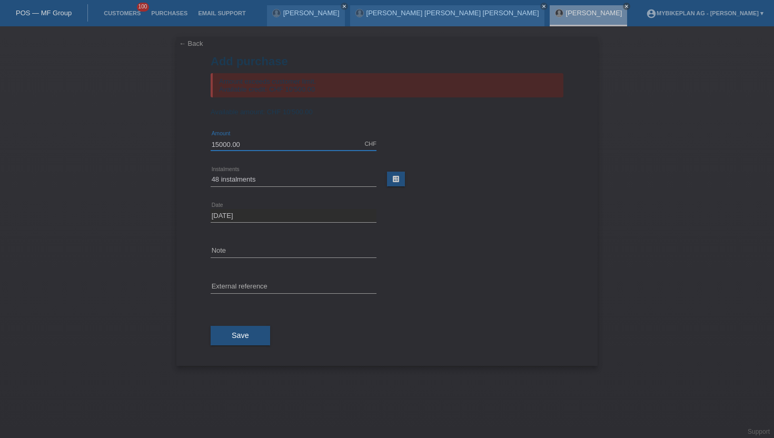
click at [260, 149] on input "15000.00" at bounding box center [294, 143] width 166 height 13
type input "10500.00"
click at [237, 340] on span "Save" at bounding box center [240, 335] width 17 height 8
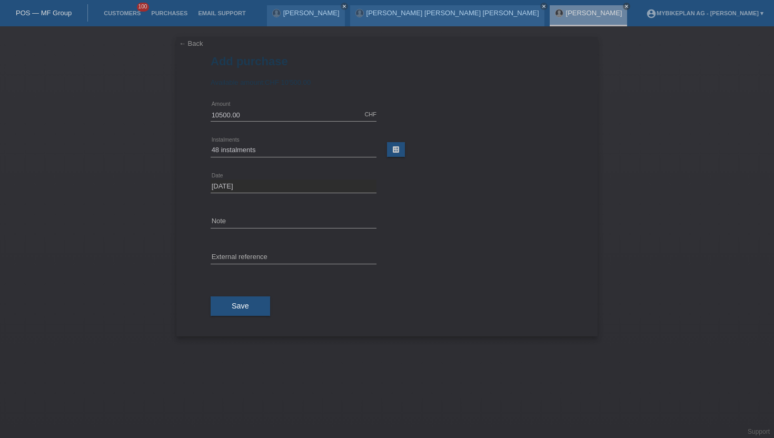
select select "488"
click at [243, 303] on span "Save" at bounding box center [240, 306] width 17 height 8
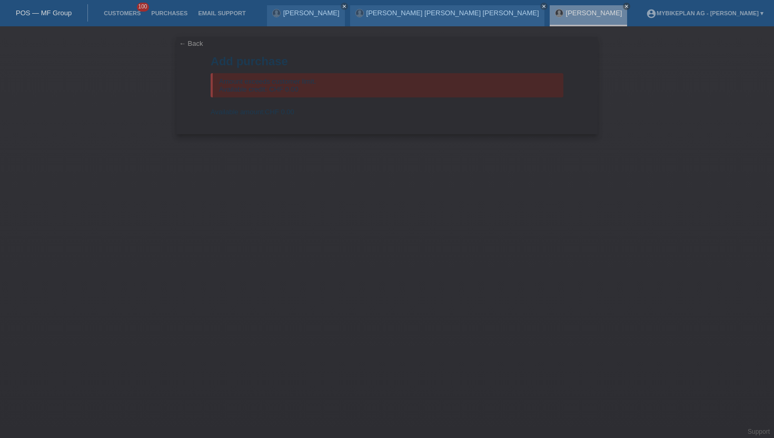
click at [186, 44] on link "← Back" at bounding box center [191, 44] width 24 height 8
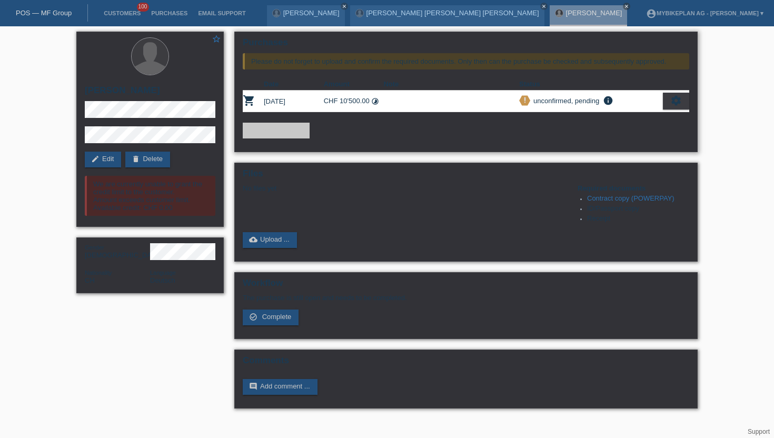
click at [670, 101] on div "settings" at bounding box center [676, 101] width 26 height 17
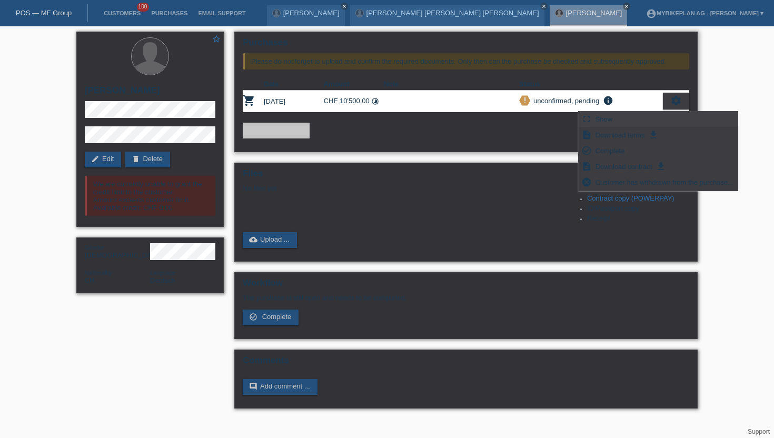
click at [608, 119] on span "Show" at bounding box center [604, 119] width 21 height 13
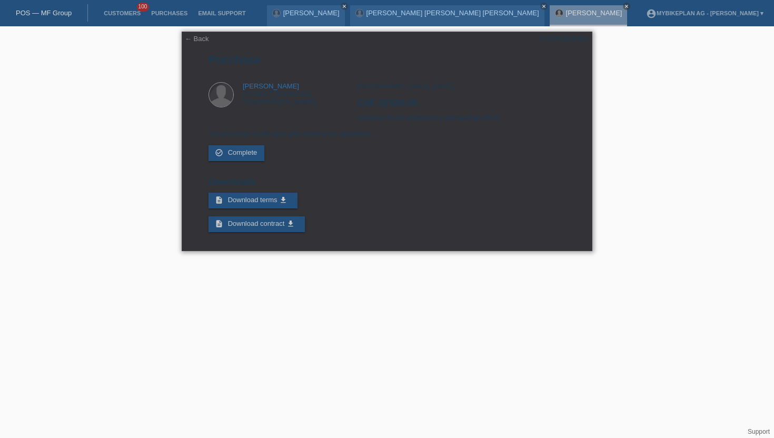
click at [565, 41] on div "POSP00028301" at bounding box center [564, 39] width 50 height 8
copy div "POSP00028301"
click at [130, 8] on li "Customers 100" at bounding box center [122, 13] width 47 height 27
click at [126, 13] on link "Customers" at bounding box center [122, 13] width 47 height 6
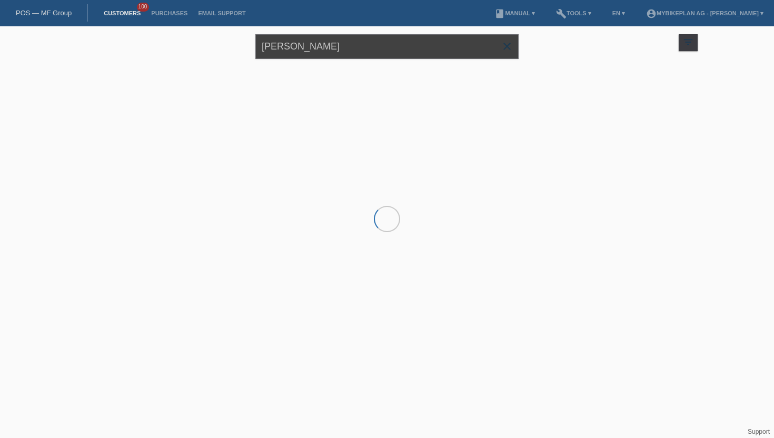
click at [313, 48] on input "[PERSON_NAME]" at bounding box center [386, 46] width 263 height 25
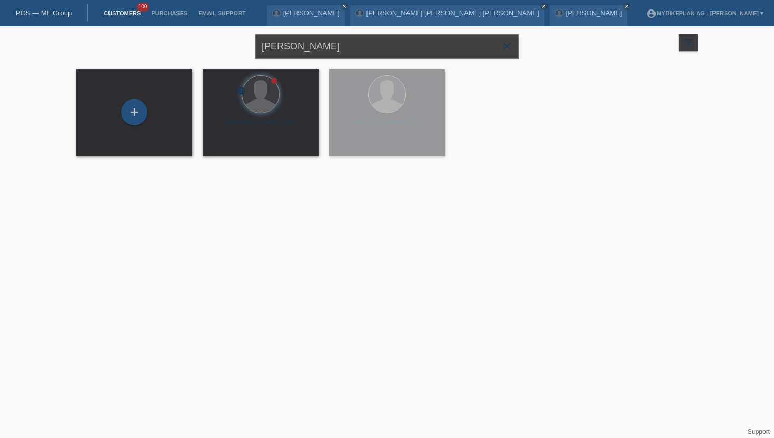
click at [313, 48] on input "[PERSON_NAME]" at bounding box center [386, 46] width 263 height 25
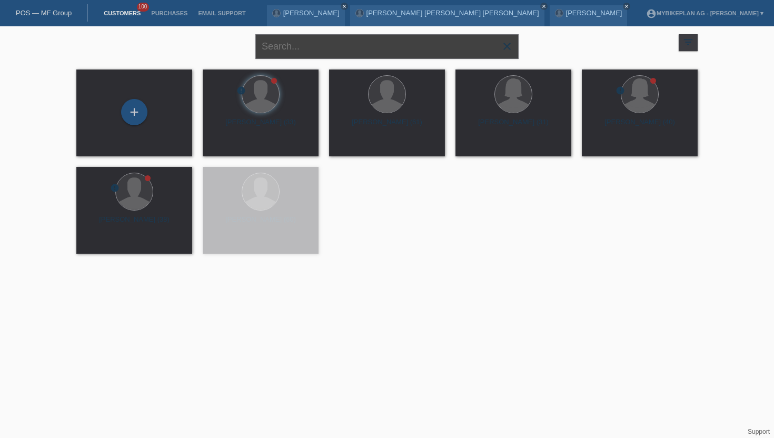
paste input "Berat Partolla"
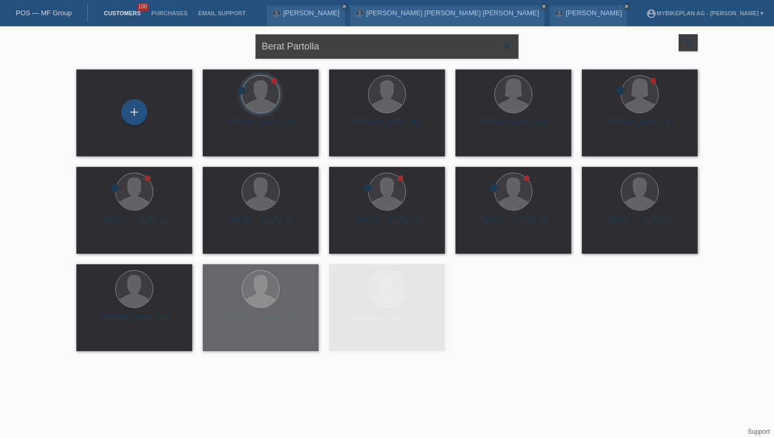
type input "Berat Partolla"
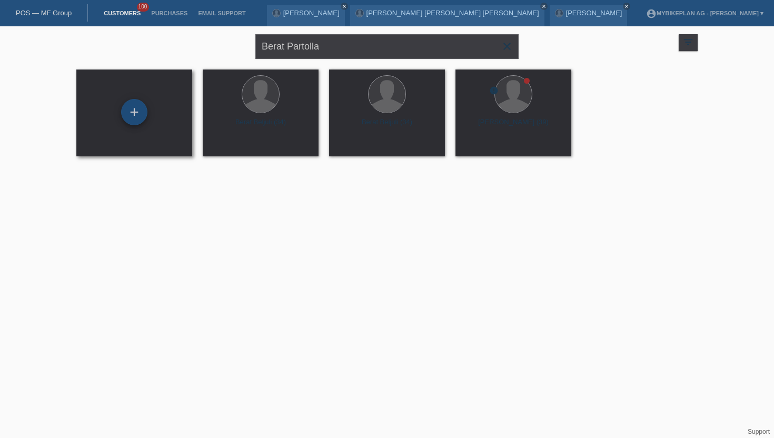
click at [133, 113] on div "+" at bounding box center [134, 112] width 26 height 26
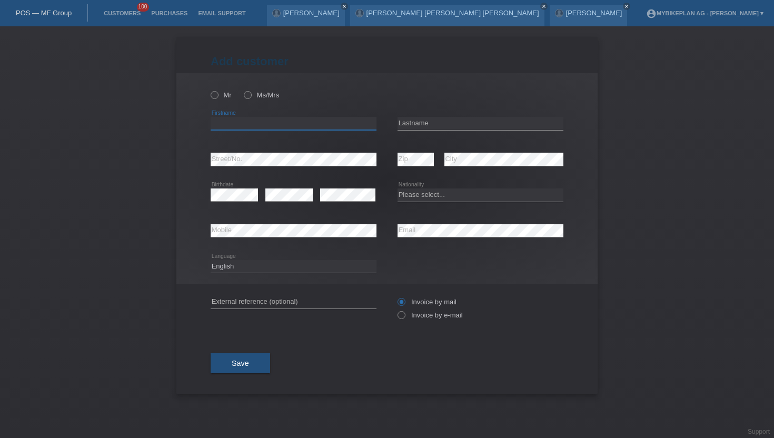
click at [236, 122] on input "text" at bounding box center [294, 123] width 166 height 13
paste input "Berat Partolla"
click at [245, 125] on input "Berat Partolla" at bounding box center [294, 123] width 166 height 13
type input "Berat"
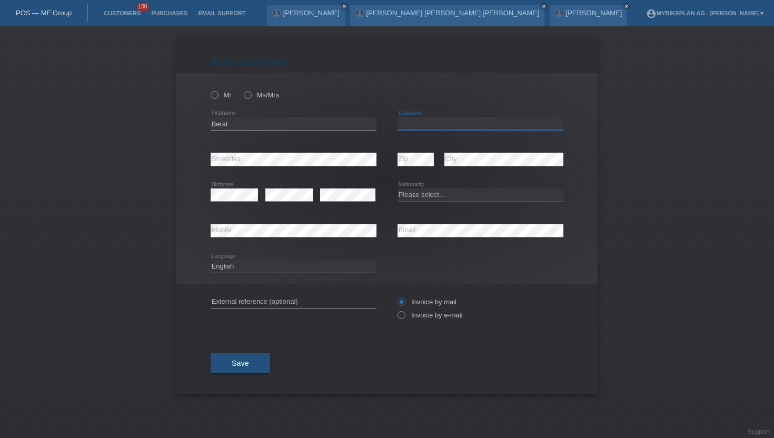
click at [421, 122] on input "text" at bounding box center [481, 123] width 166 height 13
paste input "Partolla"
type input "Partolla"
click at [209, 90] on icon at bounding box center [209, 90] width 0 height 0
click at [218, 97] on input "Mr" at bounding box center [214, 94] width 7 height 7
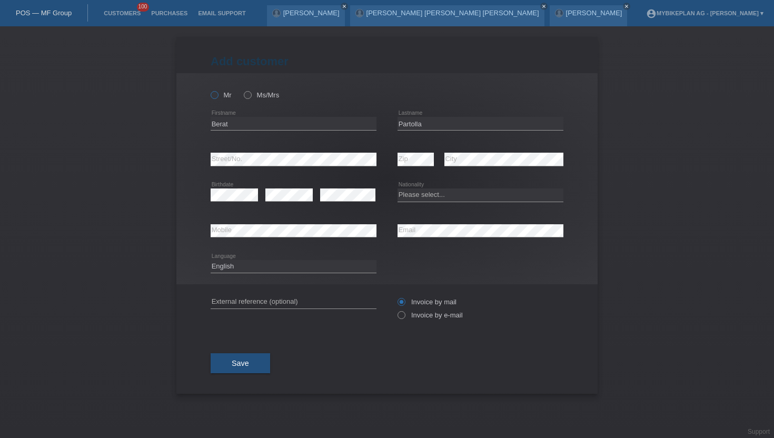
radio input "true"
click at [396, 310] on icon at bounding box center [396, 310] width 0 height 0
click at [402, 318] on input "Invoice by e-mail" at bounding box center [401, 317] width 7 height 13
radio input "true"
click at [229, 265] on select "Deutsch Français Italiano English" at bounding box center [294, 266] width 166 height 13
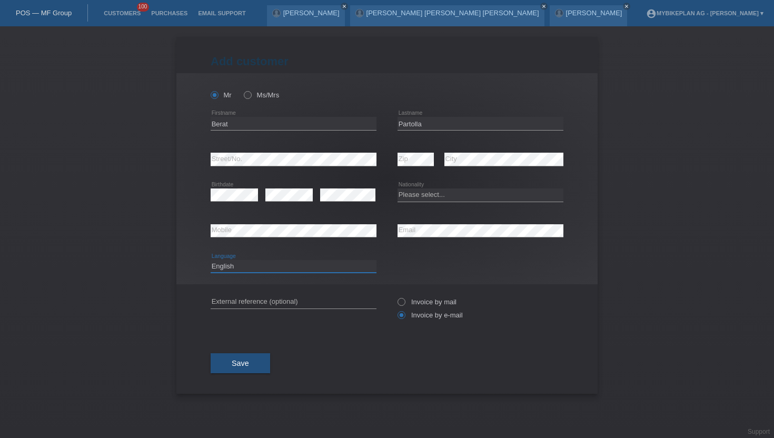
select select "de"
click at [211, 260] on select "Deutsch Français Italiano English" at bounding box center [294, 266] width 166 height 13
click at [418, 196] on select "Please select... Switzerland Austria Germany Liechtenstein ------------ Afghani…" at bounding box center [481, 195] width 166 height 13
select select "CH"
click at [398, 189] on select "Please select... Switzerland Austria Germany Liechtenstein ------------ Afghani…" at bounding box center [481, 195] width 166 height 13
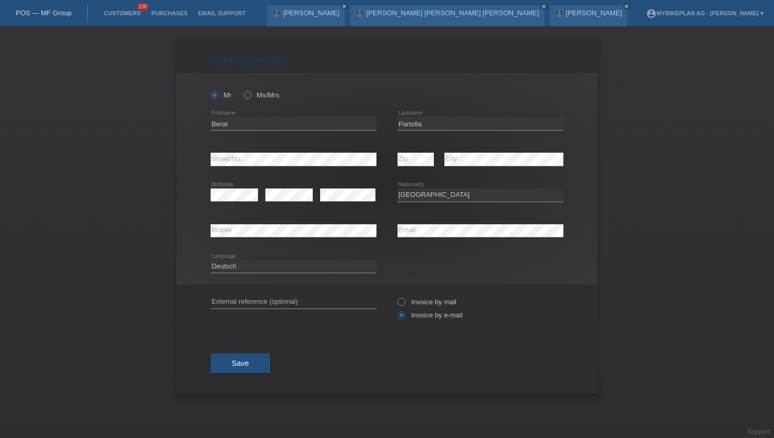
click at [241, 368] on span "Save" at bounding box center [240, 363] width 17 height 8
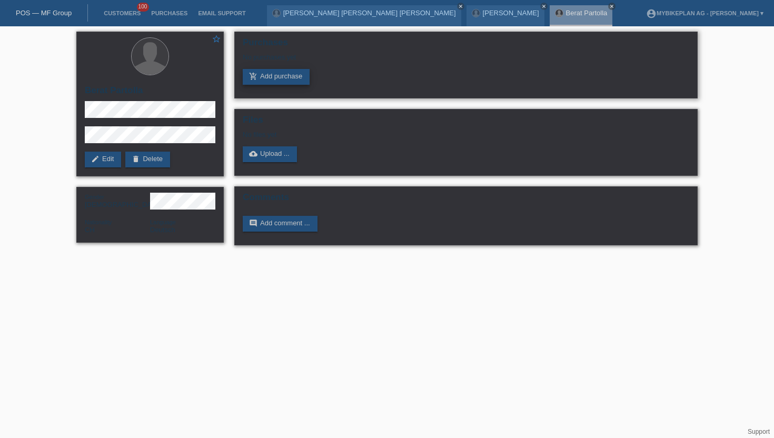
click at [261, 77] on link "add_shopping_cart Add purchase" at bounding box center [276, 77] width 67 height 16
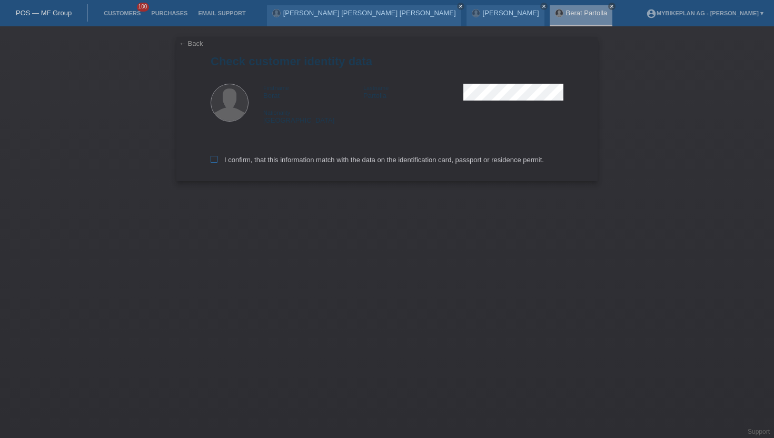
click at [219, 162] on label "I confirm, that this information match with the data on the identification card…" at bounding box center [377, 160] width 333 height 8
click at [218, 162] on input "I confirm, that this information match with the data on the identification card…" at bounding box center [214, 159] width 7 height 7
checkbox input "true"
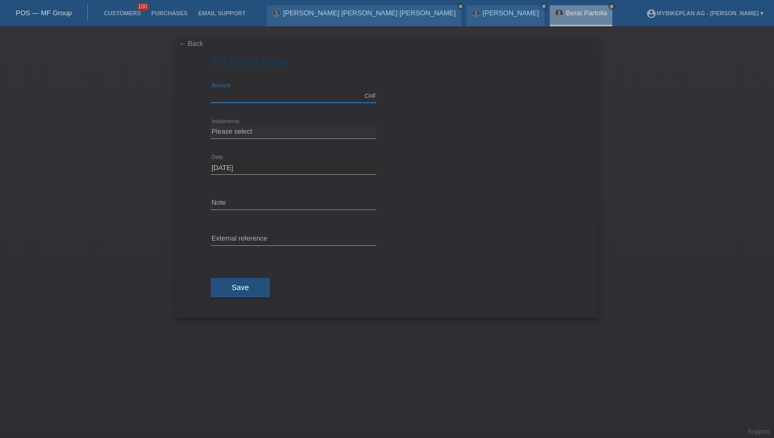
click at [248, 97] on input "text" at bounding box center [294, 96] width 166 height 13
type input "15000.00"
click at [251, 133] on select "Please select 6 instalments 12 instalments 18 instalments 24 instalments 36 ins…" at bounding box center [294, 131] width 166 height 13
select select "488"
click at [211, 125] on select "Please select 6 instalments 12 instalments 18 instalments 24 instalments 36 ins…" at bounding box center [294, 131] width 166 height 13
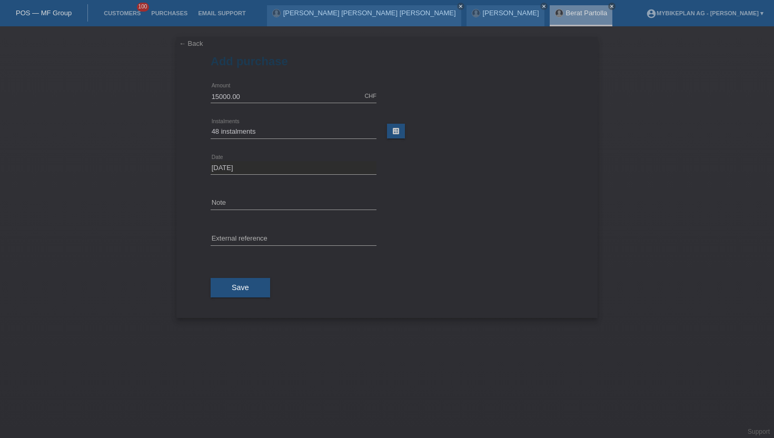
click at [227, 303] on div "Save" at bounding box center [387, 288] width 353 height 61
click at [227, 297] on button "Save" at bounding box center [241, 288] width 60 height 20
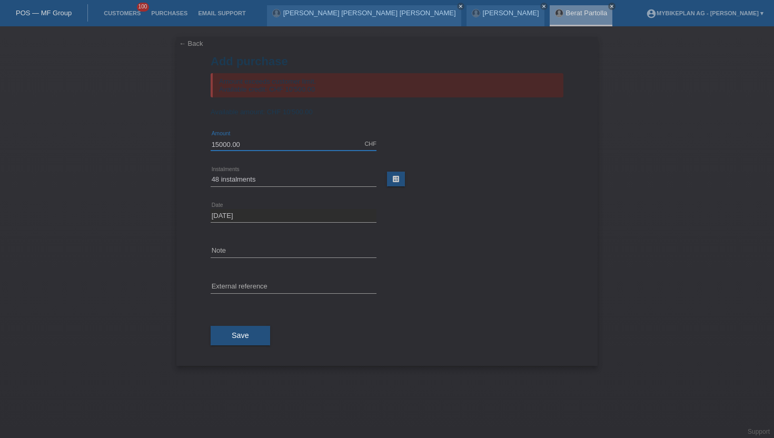
click at [252, 145] on input "15000.00" at bounding box center [294, 143] width 166 height 13
type input "10500.00"
click at [234, 344] on button "Save" at bounding box center [241, 336] width 60 height 20
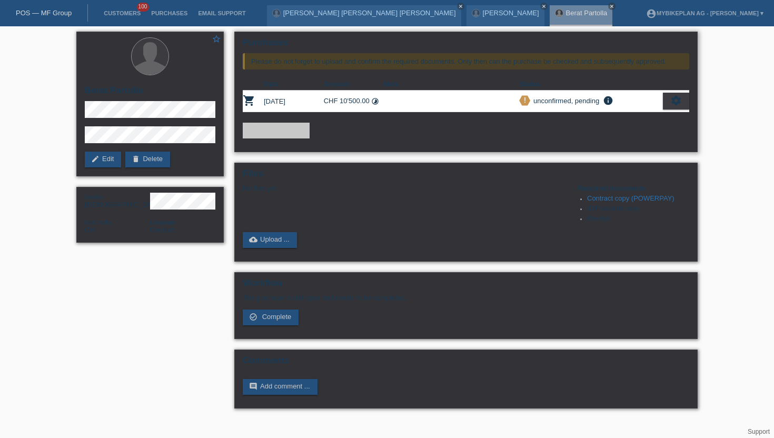
click at [674, 104] on icon "settings" at bounding box center [677, 101] width 12 height 12
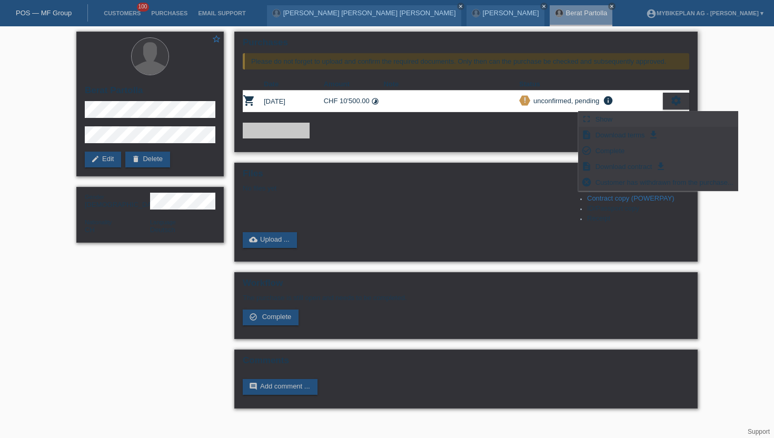
click at [617, 116] on div "fullscreen Show" at bounding box center [658, 120] width 159 height 16
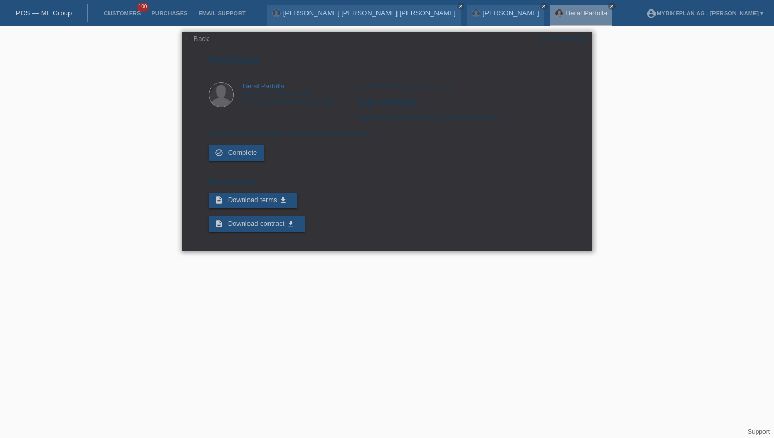
click at [557, 41] on div "POSP00028306" at bounding box center [564, 39] width 50 height 8
copy div "POSP00028306"
click at [116, 7] on li "Customers 100" at bounding box center [122, 13] width 47 height 27
click at [120, 14] on link "Customers" at bounding box center [122, 13] width 47 height 6
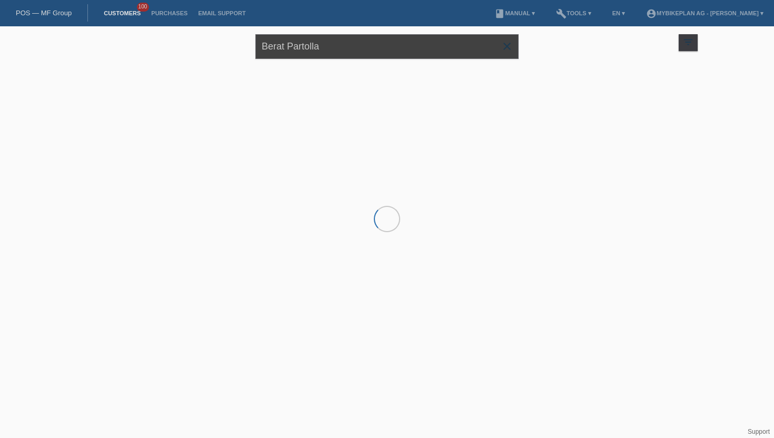
click at [320, 49] on input "Berat Partolla" at bounding box center [386, 46] width 263 height 25
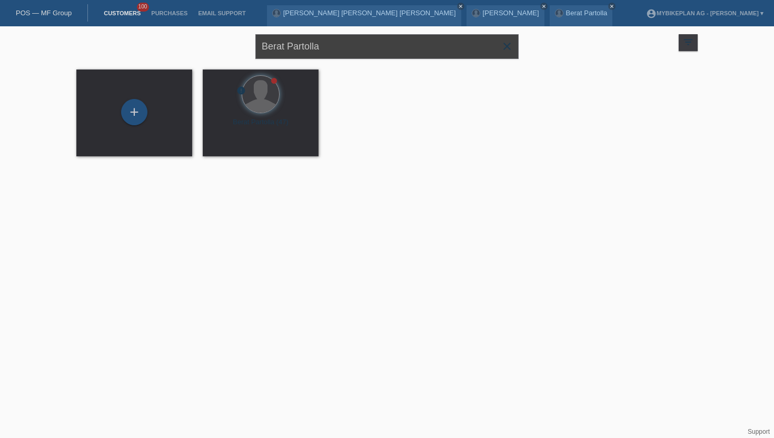
click at [320, 49] on input "Berat Partolla" at bounding box center [386, 46] width 263 height 25
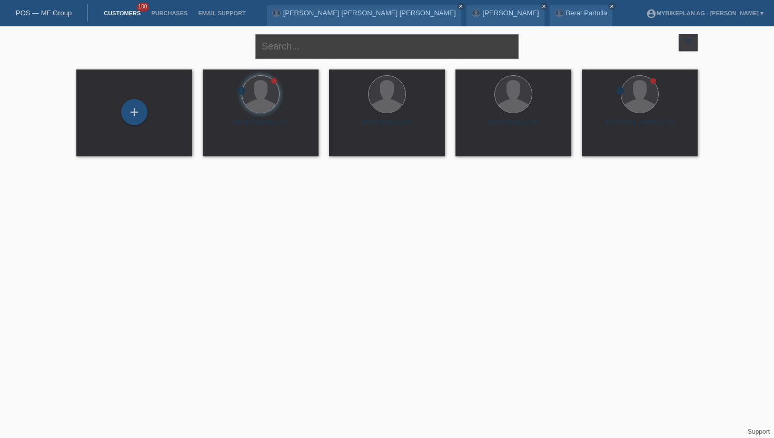
paste input "[PERSON_NAME]"
type input "[PERSON_NAME]"
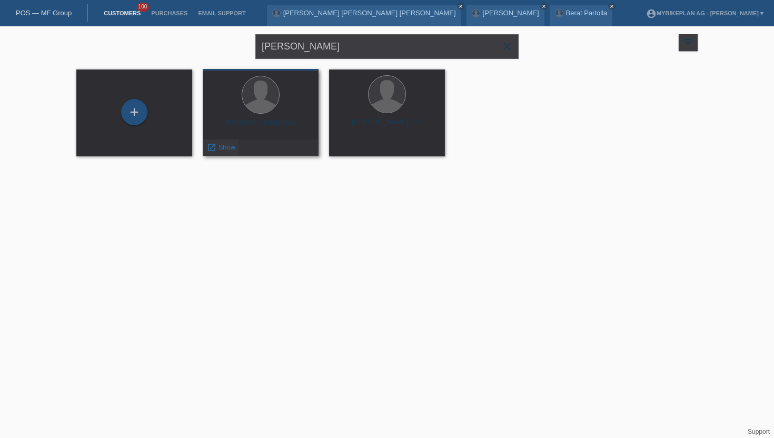
click at [227, 148] on span "Show" at bounding box center [227, 147] width 17 height 8
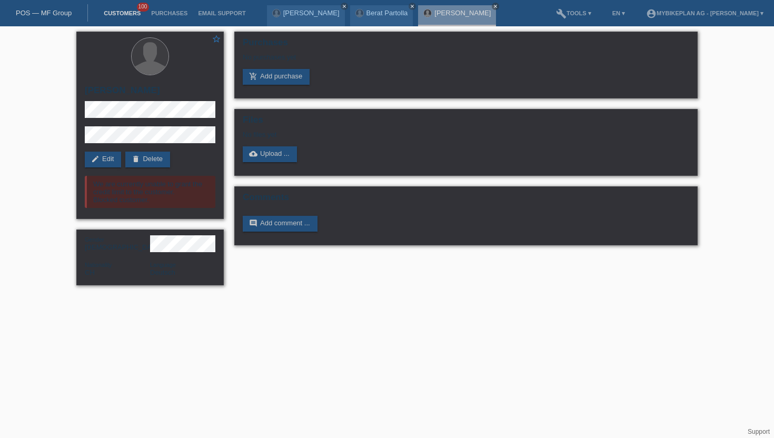
click at [117, 13] on link "Customers" at bounding box center [122, 13] width 47 height 6
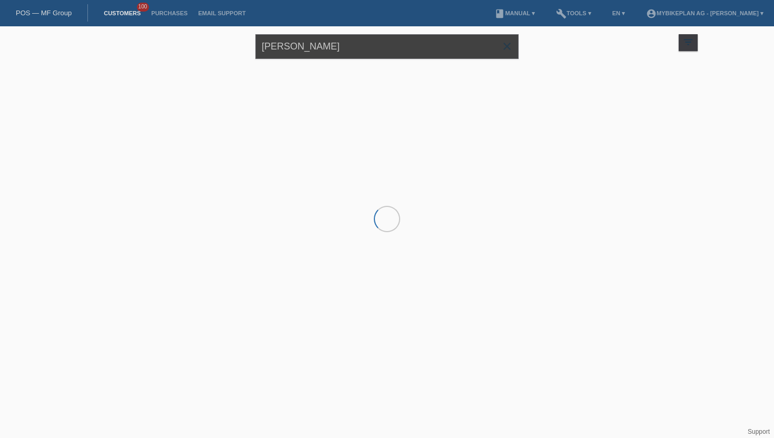
click at [360, 47] on input "[PERSON_NAME]" at bounding box center [386, 46] width 263 height 25
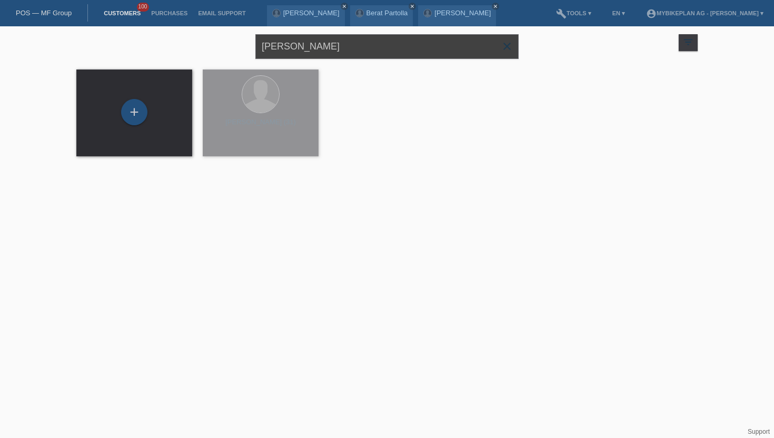
click at [360, 47] on input "[PERSON_NAME]" at bounding box center [386, 46] width 263 height 25
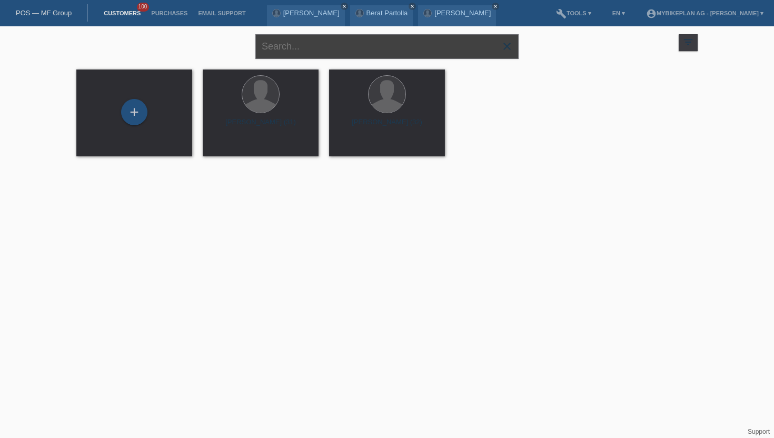
paste input "[PERSON_NAME]"
type input "[PERSON_NAME]"
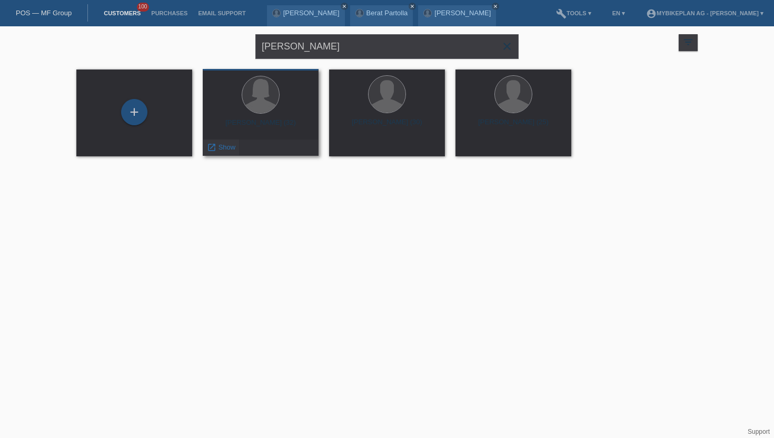
click at [229, 148] on span "Show" at bounding box center [227, 147] width 17 height 8
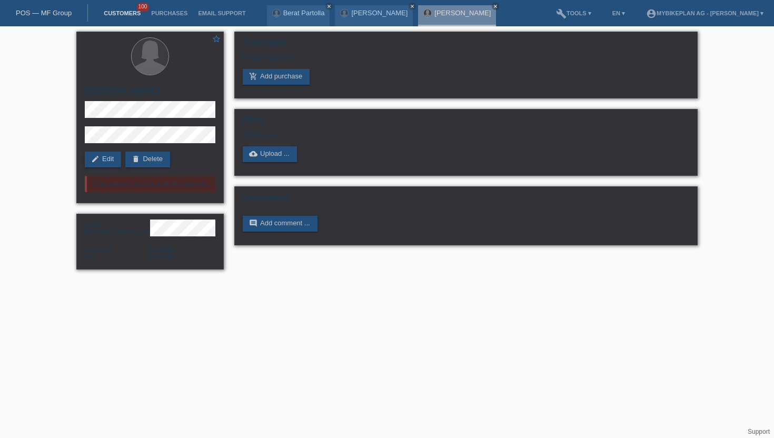
click at [124, 13] on link "Customers" at bounding box center [122, 13] width 47 height 6
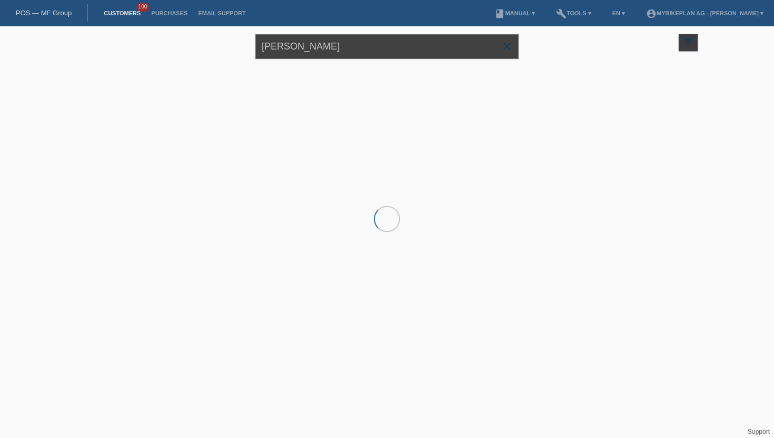
click at [296, 47] on input "[PERSON_NAME]" at bounding box center [386, 46] width 263 height 25
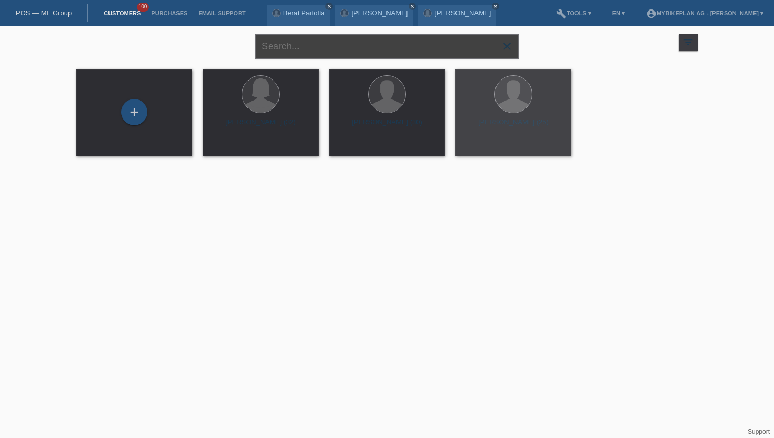
paste input "Stan catalin Ion"
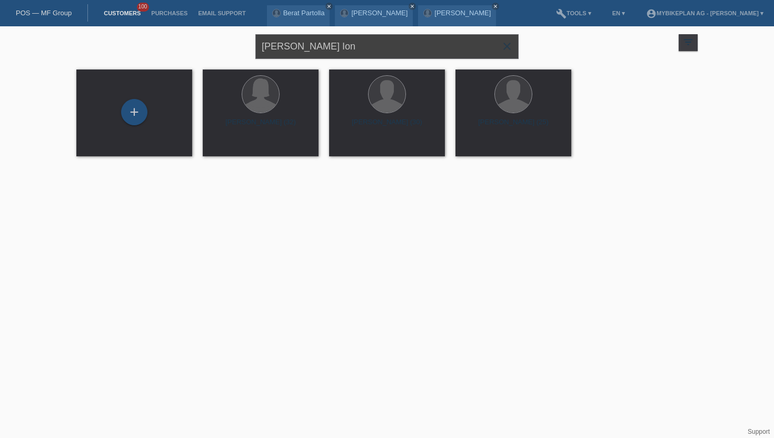
type input "Stan catalin Ion"
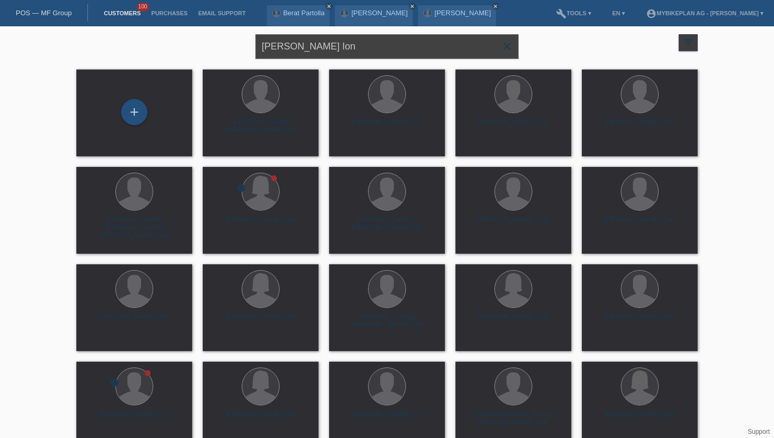
click at [343, 46] on input "Stan catalin Ion" at bounding box center [386, 46] width 263 height 25
paste input "[PERSON_NAME]"
type input "[PERSON_NAME]"
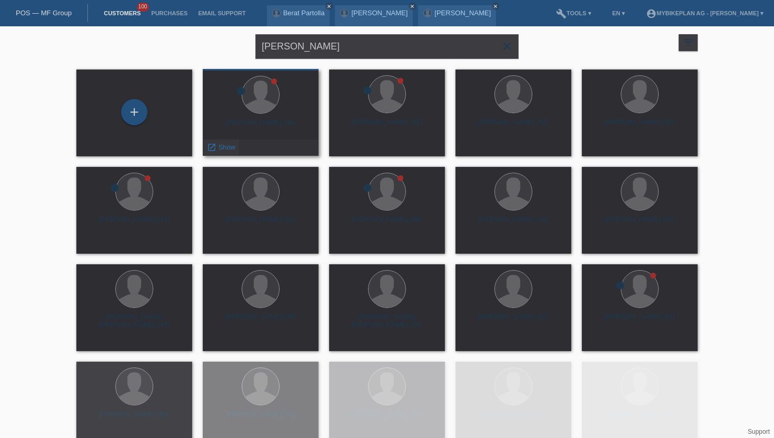
click at [225, 147] on span "Show" at bounding box center [227, 147] width 17 height 8
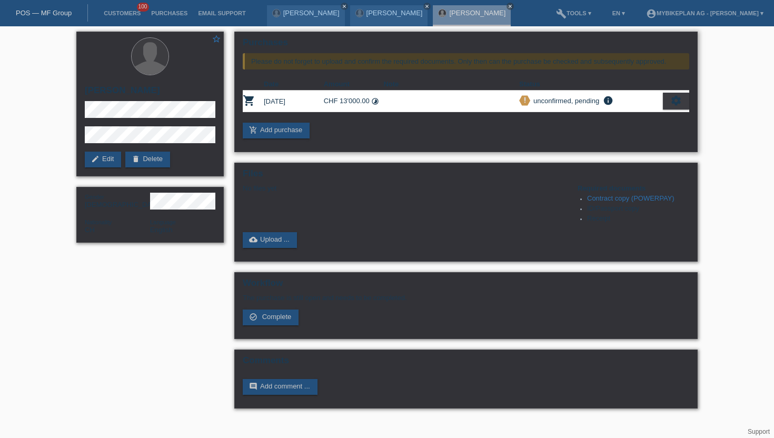
click at [667, 101] on div "settings" at bounding box center [676, 101] width 26 height 17
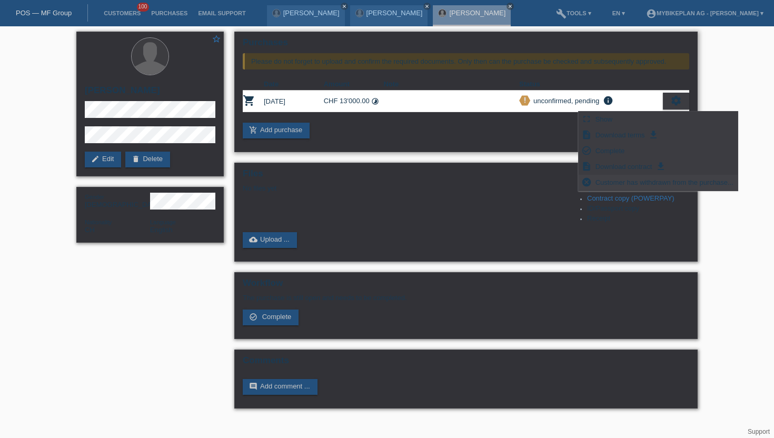
click at [604, 182] on span "Customer has withdrawn from the purchase..." at bounding box center [664, 182] width 141 height 13
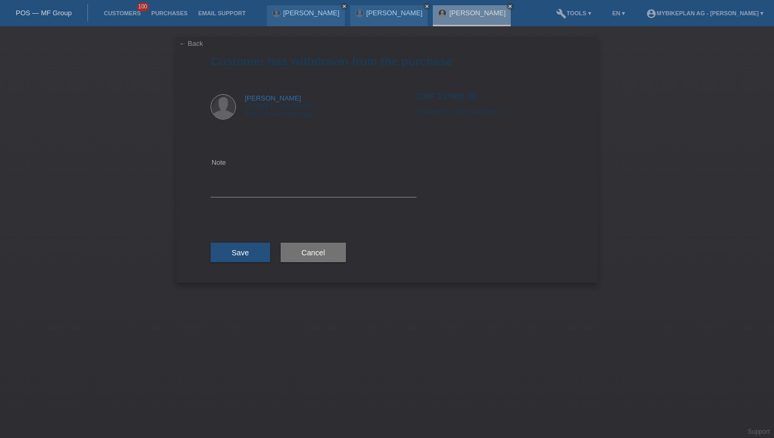
click at [283, 198] on div "Note" at bounding box center [314, 177] width 206 height 84
click at [283, 189] on textarea at bounding box center [314, 176] width 206 height 41
type textarea "wrong price"
click at [243, 253] on span "Save" at bounding box center [240, 253] width 17 height 8
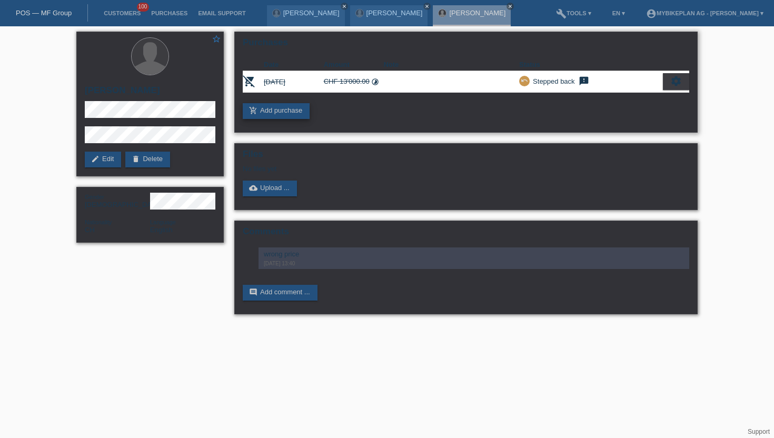
click at [290, 114] on link "add_shopping_cart Add purchase" at bounding box center [276, 111] width 67 height 16
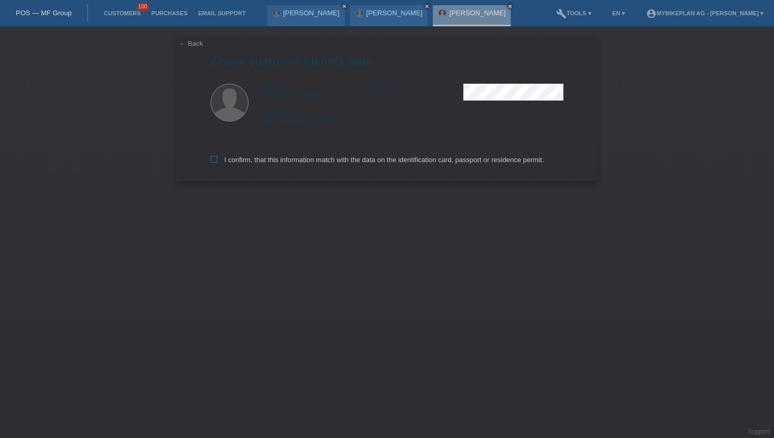
click at [227, 161] on label "I confirm, that this information match with the data on the identification card…" at bounding box center [377, 160] width 333 height 8
click at [218, 161] on input "I confirm, that this information match with the data on the identification card…" at bounding box center [214, 159] width 7 height 7
checkbox input "true"
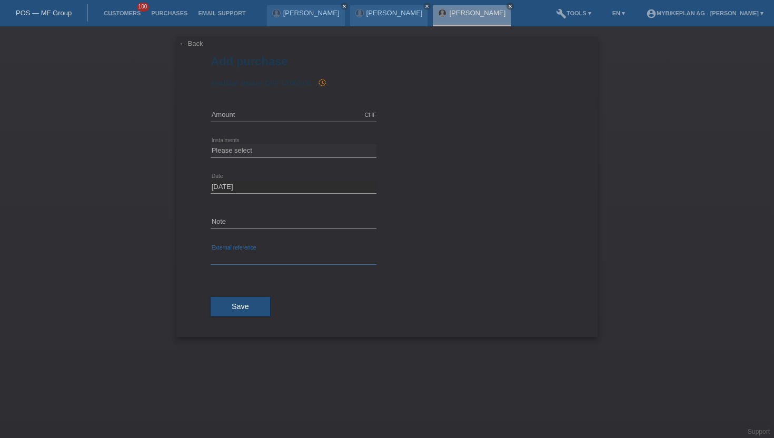
click at [237, 259] on input "text" at bounding box center [294, 258] width 166 height 13
paste input "45227709492"
type input "45227709492"
click at [241, 116] on input "text" at bounding box center [294, 115] width 166 height 13
type input "7600.00"
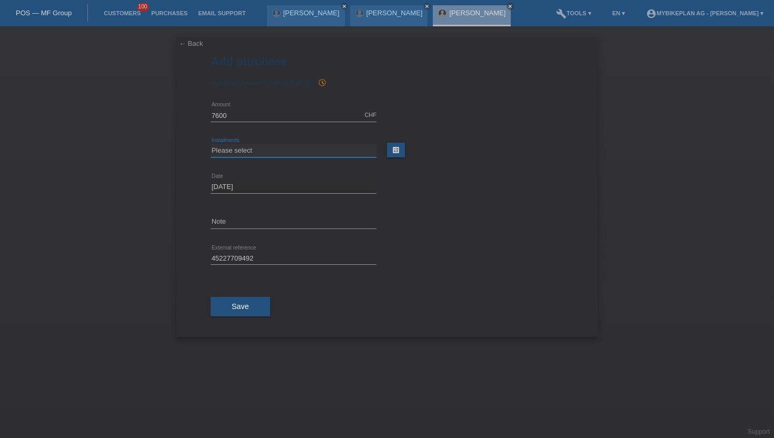
click at [248, 147] on select "Please select 6 instalments 12 instalments 18 instalments 24 instalments 36 ins…" at bounding box center [294, 150] width 166 height 13
select select "488"
click at [211, 144] on select "Please select 6 instalments 12 instalments 18 instalments 24 instalments 36 ins…" at bounding box center [294, 150] width 166 height 13
click at [238, 316] on button "Save" at bounding box center [241, 307] width 60 height 20
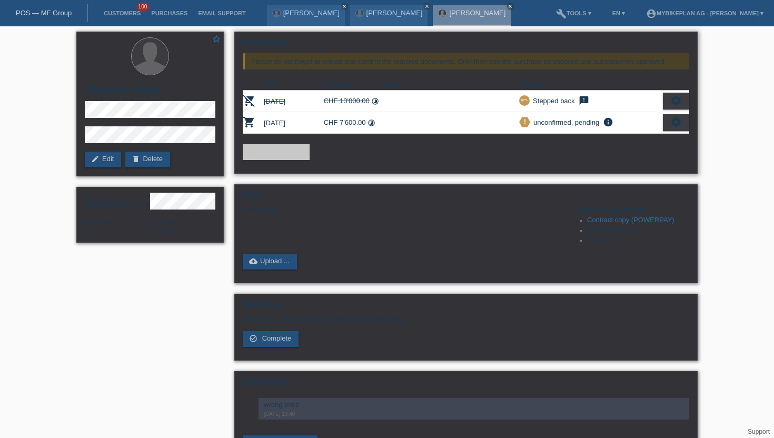
click at [674, 124] on icon "settings" at bounding box center [677, 122] width 12 height 12
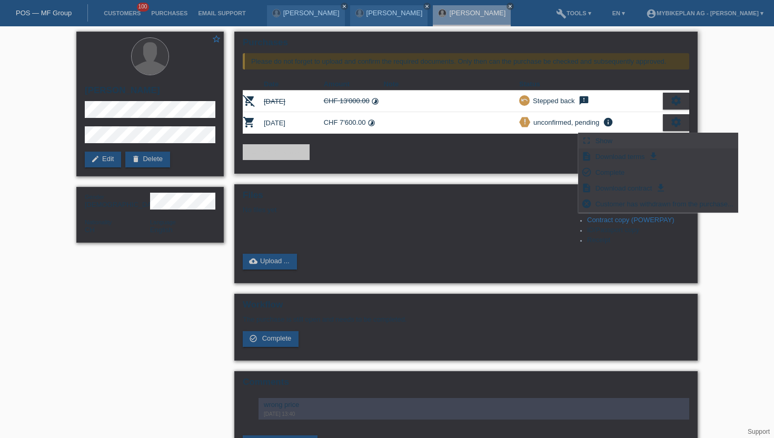
click at [598, 142] on span "Show" at bounding box center [604, 140] width 21 height 13
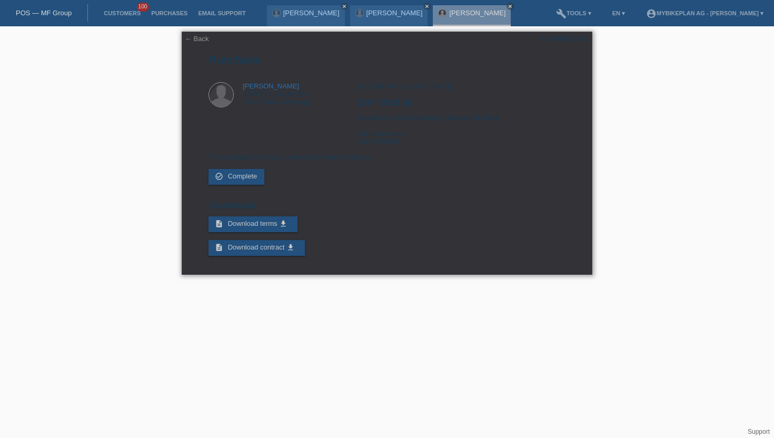
click at [568, 41] on div "POSP00028313" at bounding box center [564, 39] width 50 height 8
copy div "POSP00028313"
